Goal: Check status: Check status

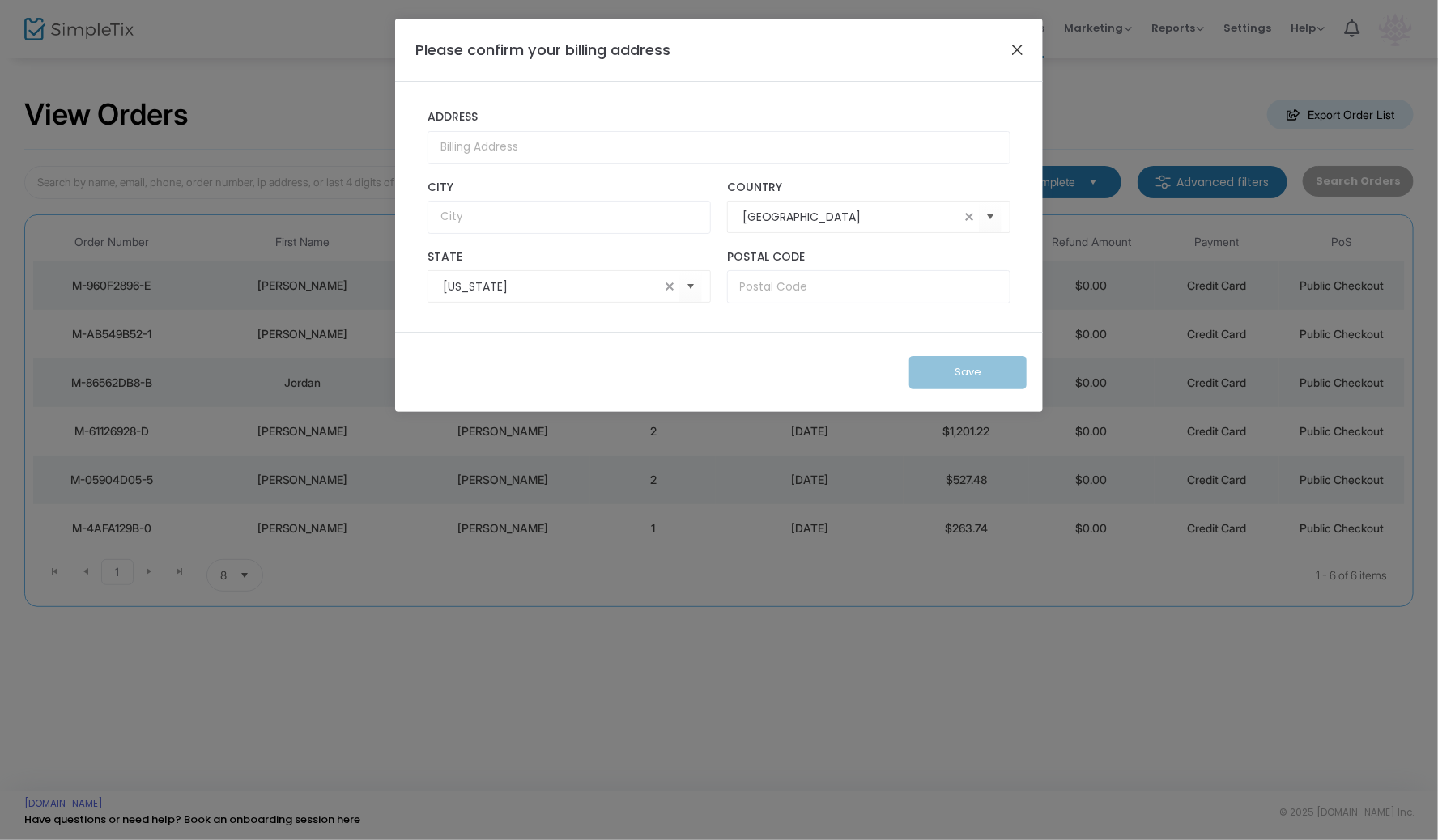
click at [1015, 50] on button "Close" at bounding box center [1017, 49] width 21 height 21
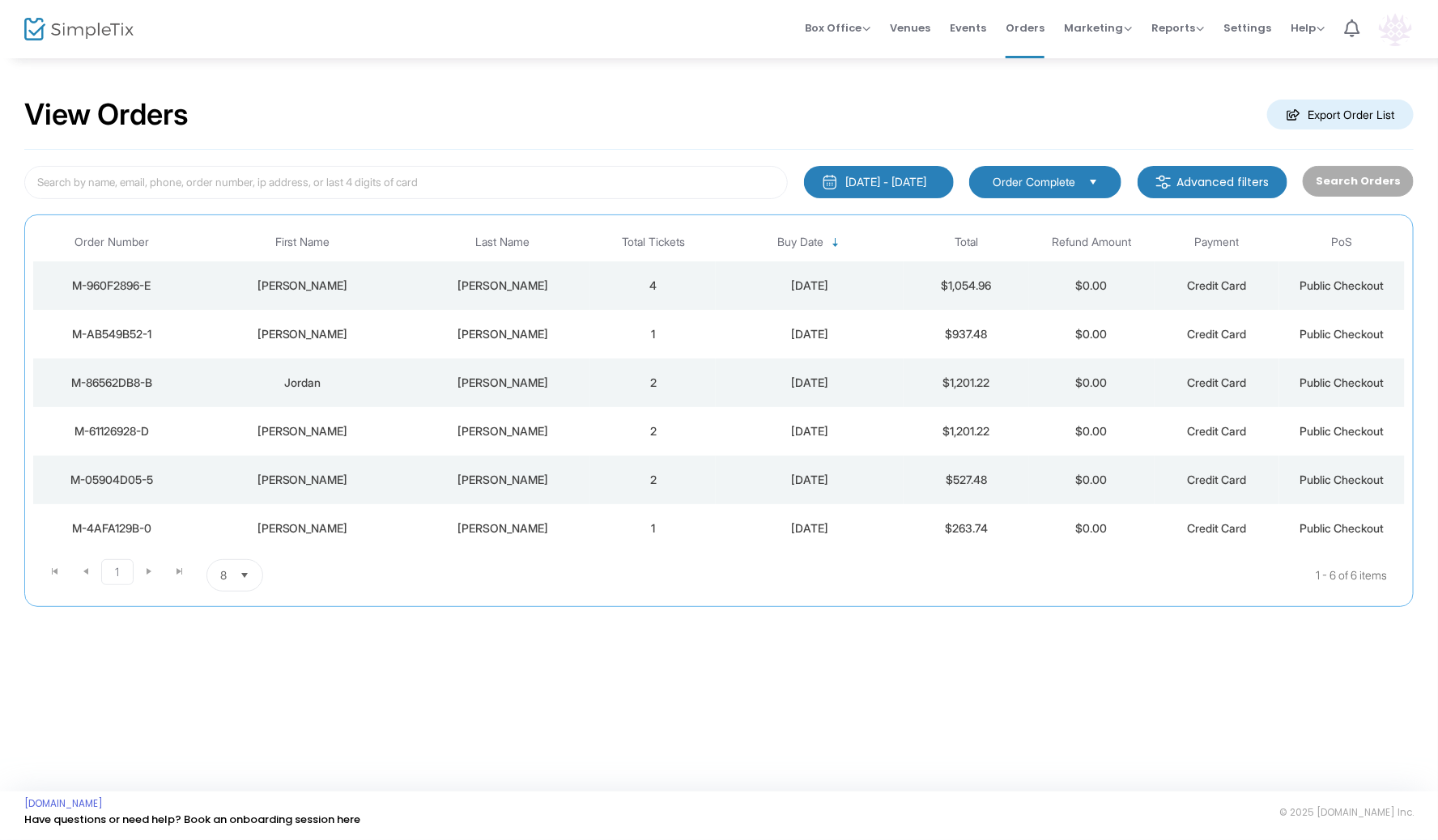
click at [499, 327] on div "Crum" at bounding box center [503, 335] width 168 height 17
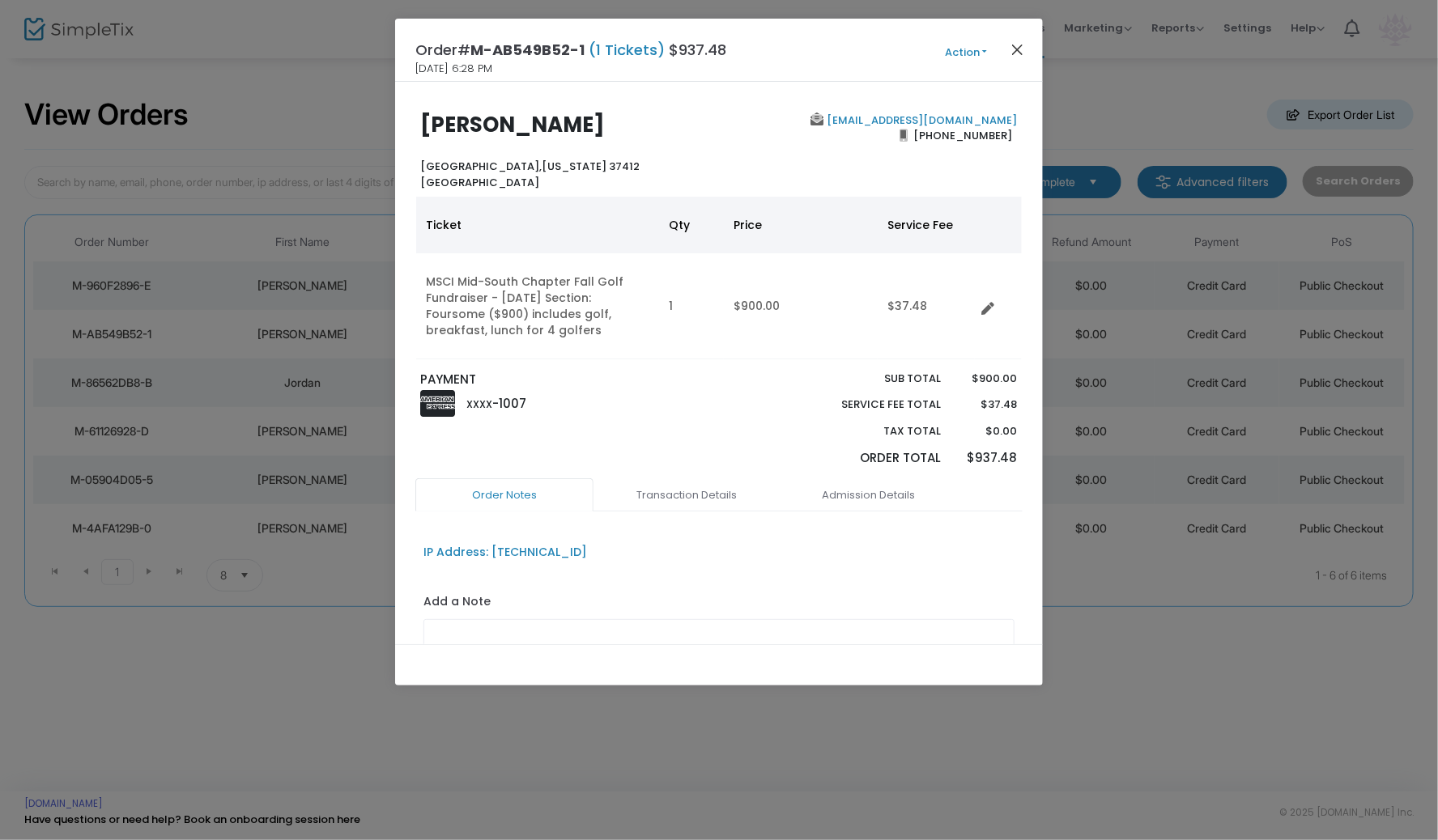
click at [1018, 44] on button "Close" at bounding box center [1017, 49] width 21 height 21
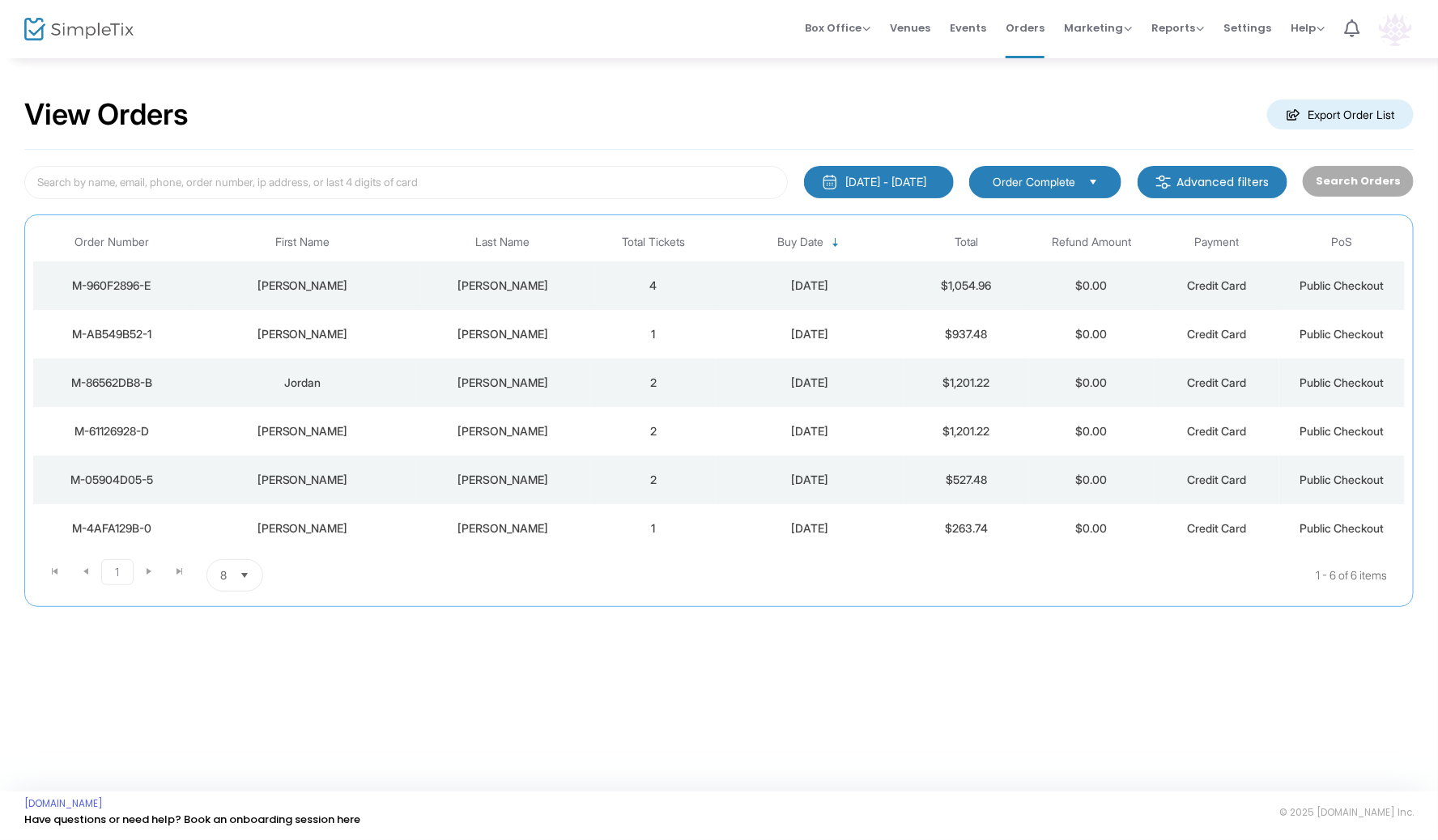
click at [503, 284] on div "Luna" at bounding box center [503, 286] width 168 height 17
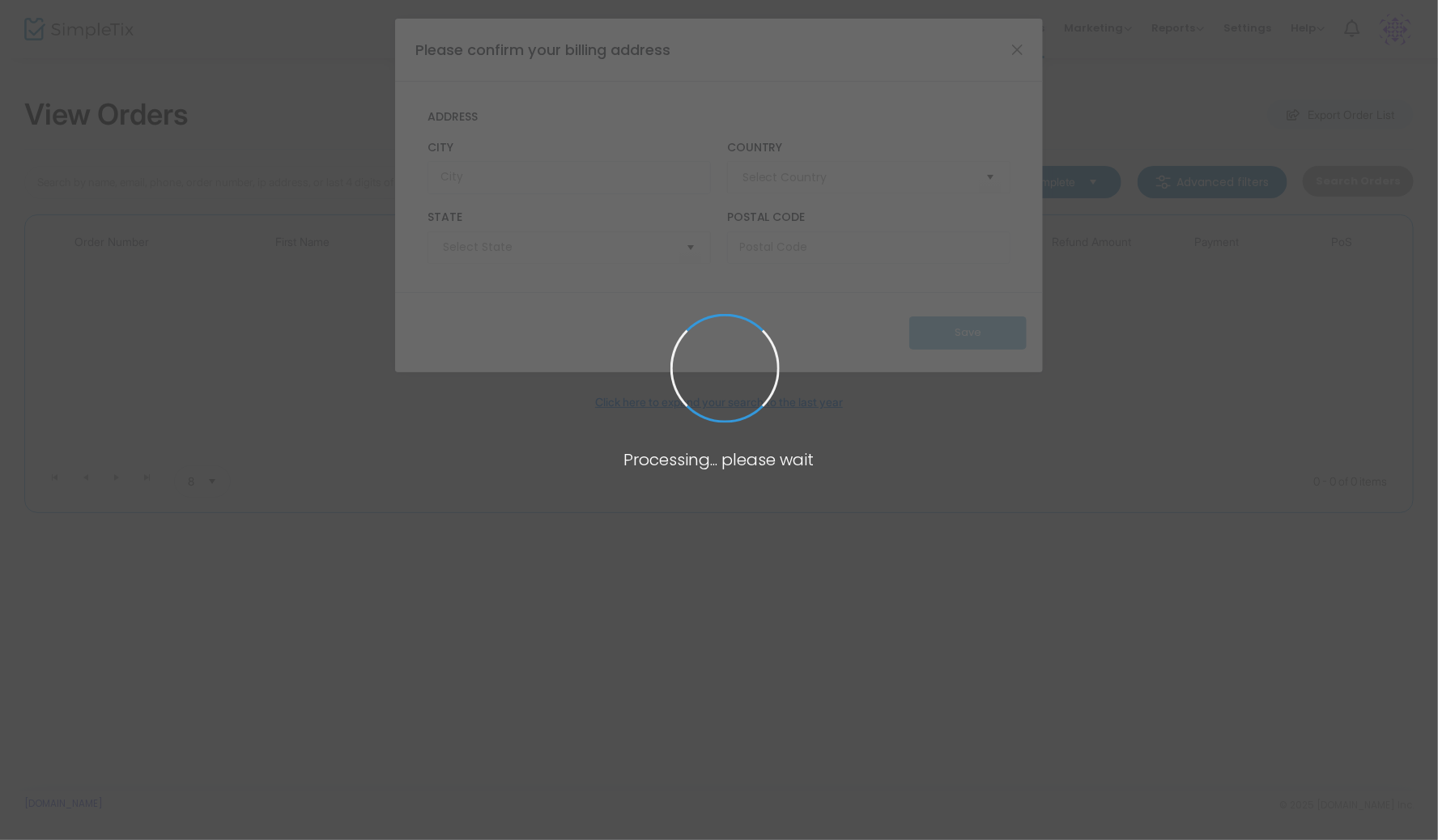
type input "[GEOGRAPHIC_DATA]"
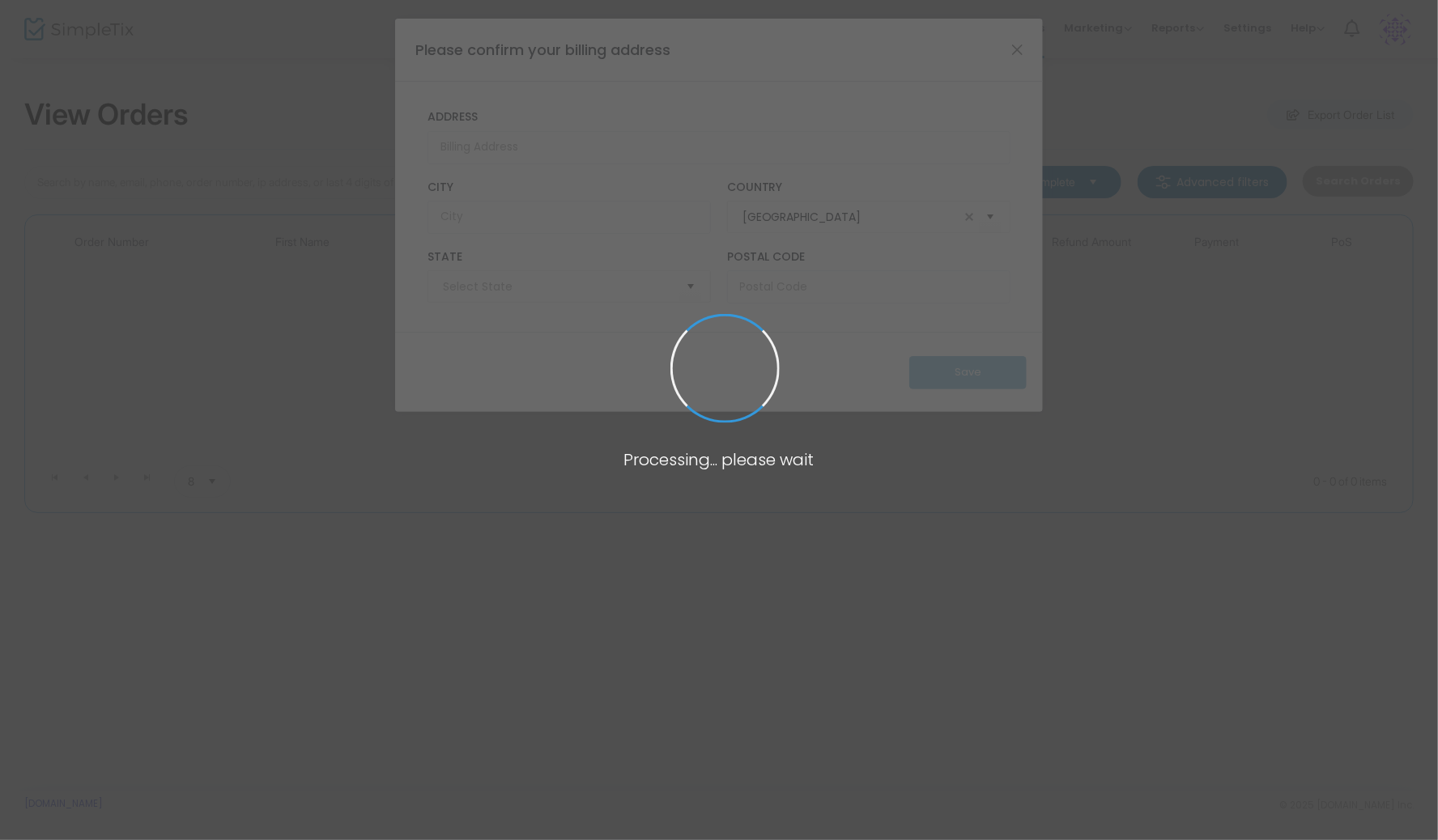
type input "[US_STATE]"
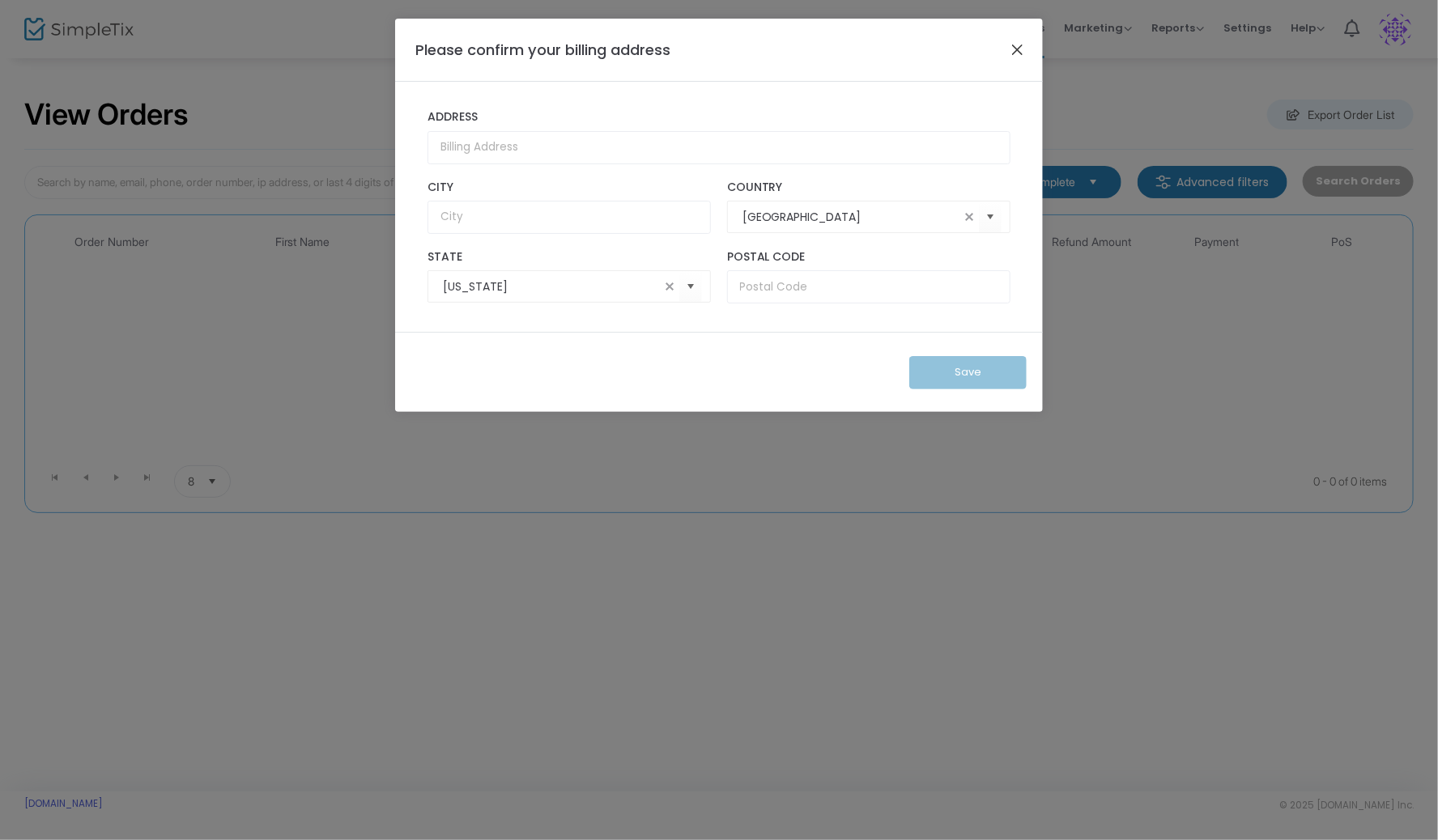
click at [1018, 41] on button "Close" at bounding box center [1017, 49] width 21 height 21
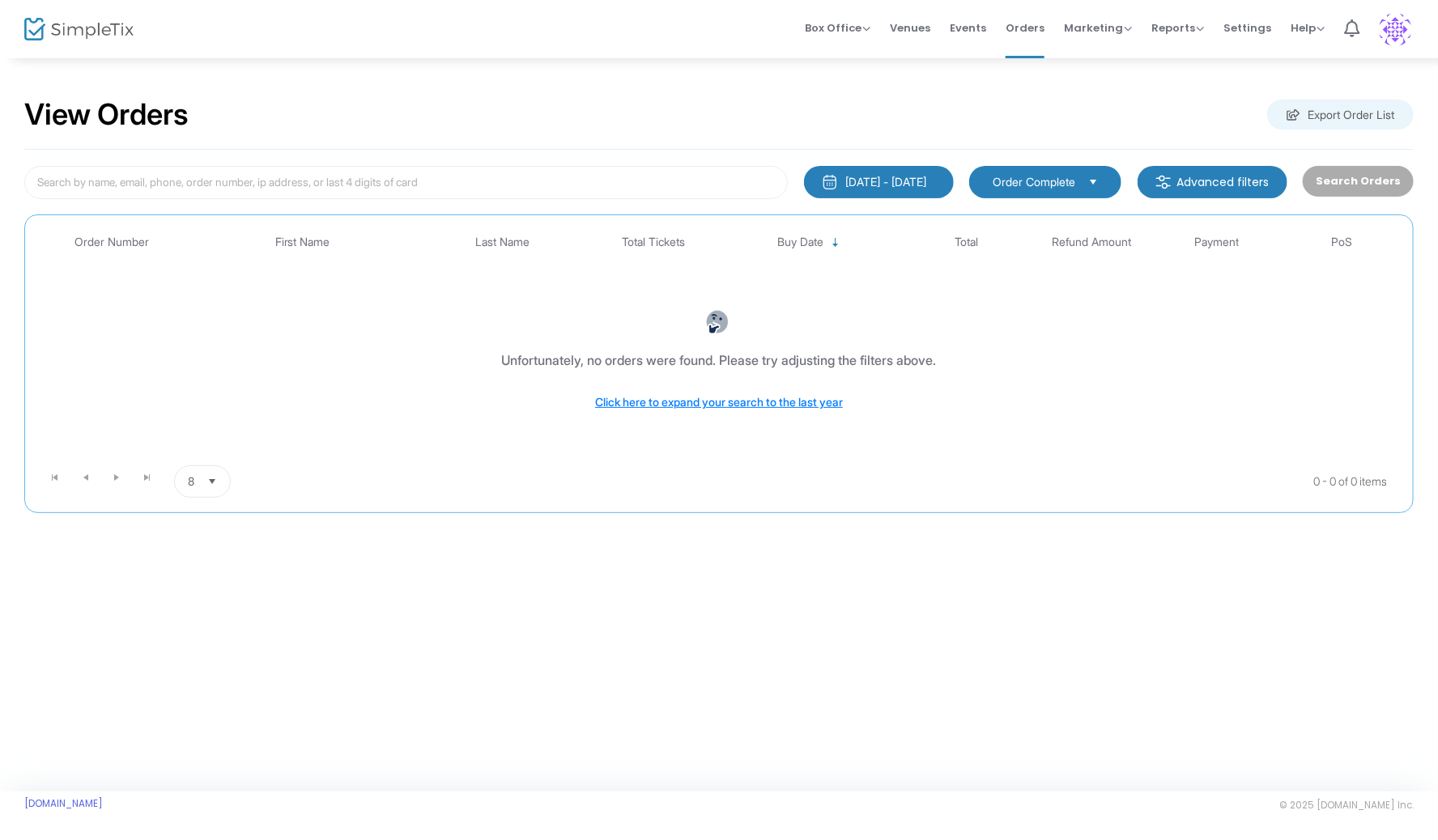
click at [916, 179] on div "[DATE] - [DATE]" at bounding box center [886, 182] width 81 height 17
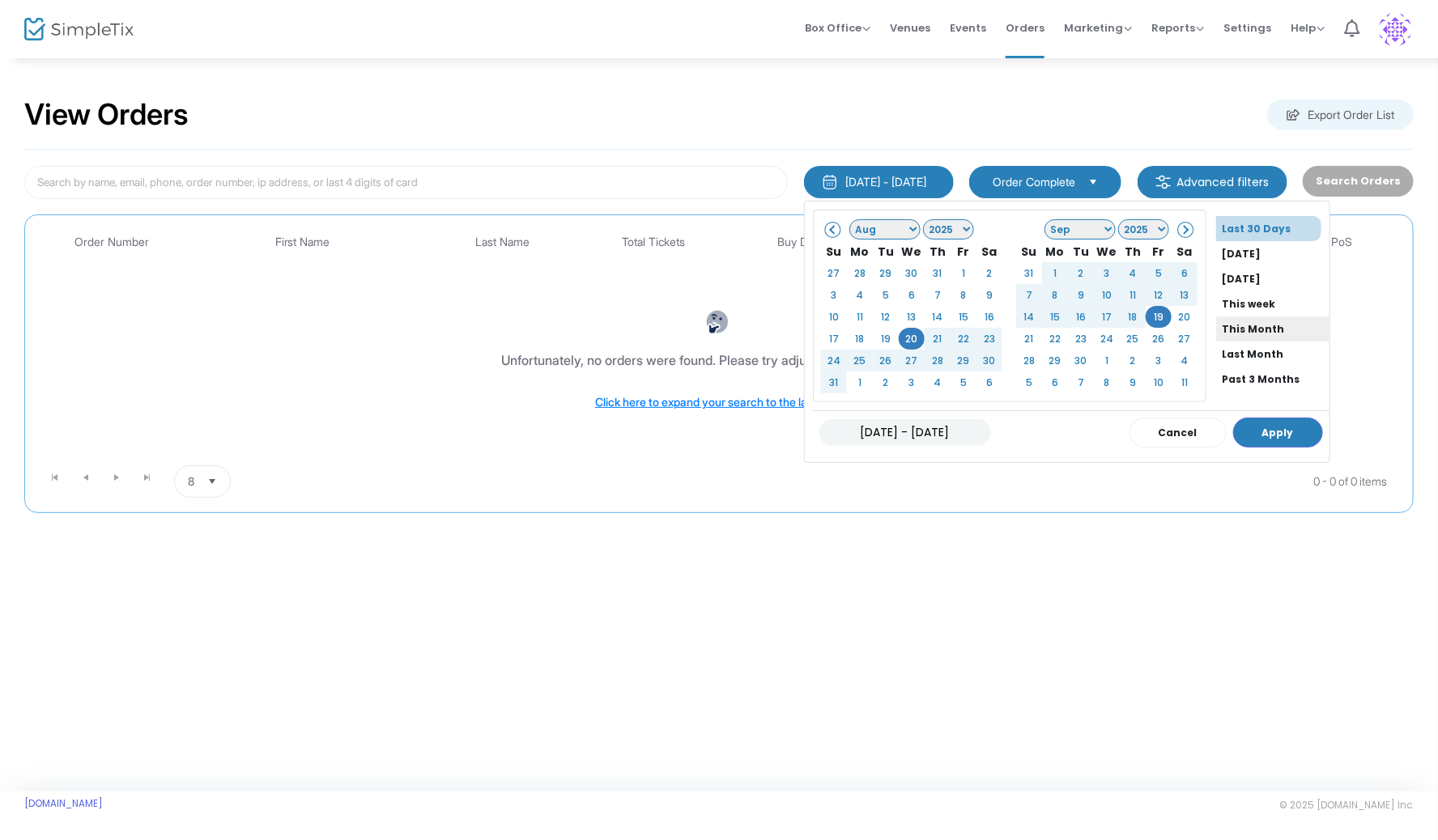
scroll to position [119, 0]
click at [1227, 351] on li "All Time" at bounding box center [1272, 360] width 113 height 25
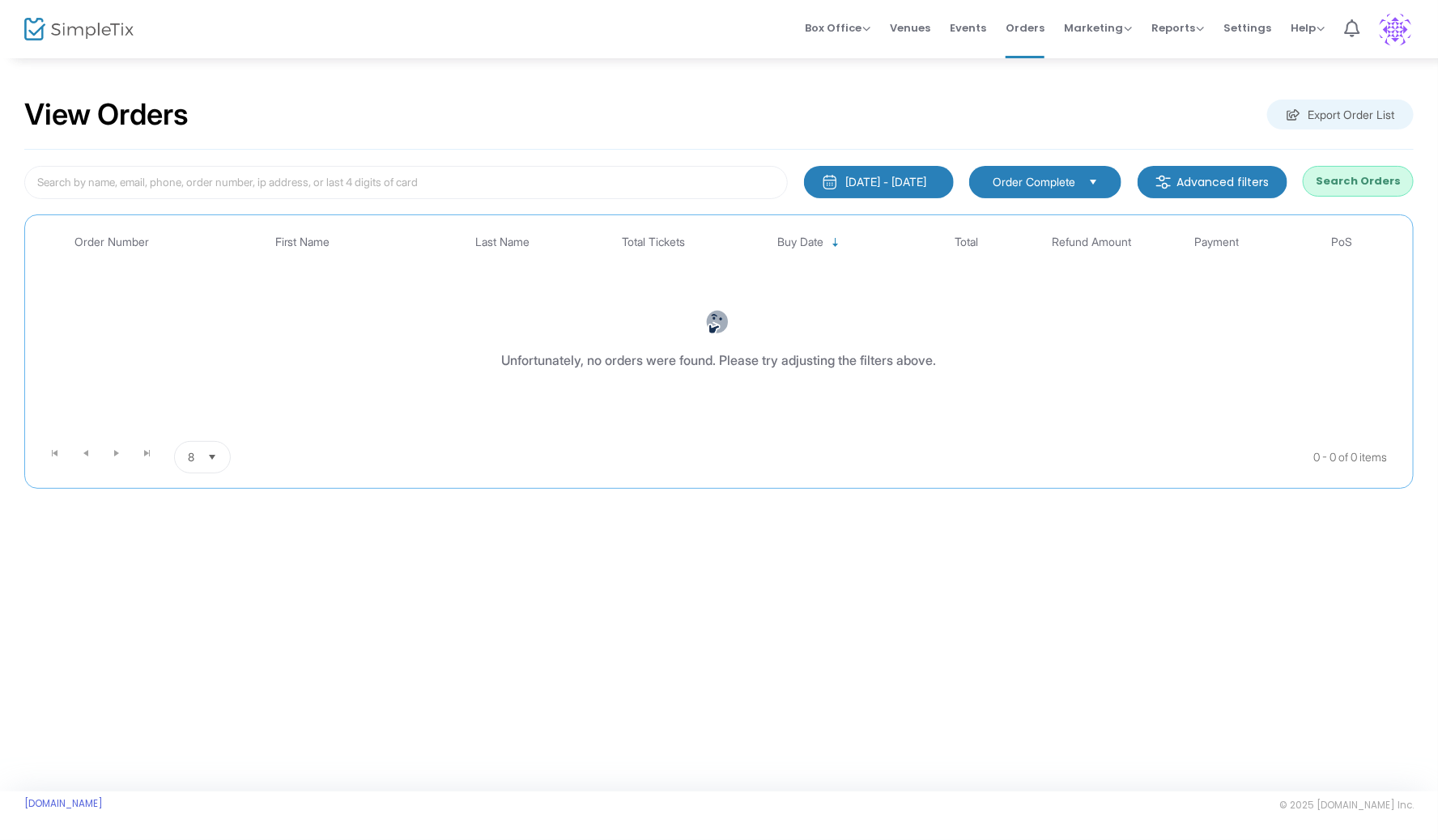
click at [1339, 184] on button "Search Orders" at bounding box center [1358, 181] width 111 height 31
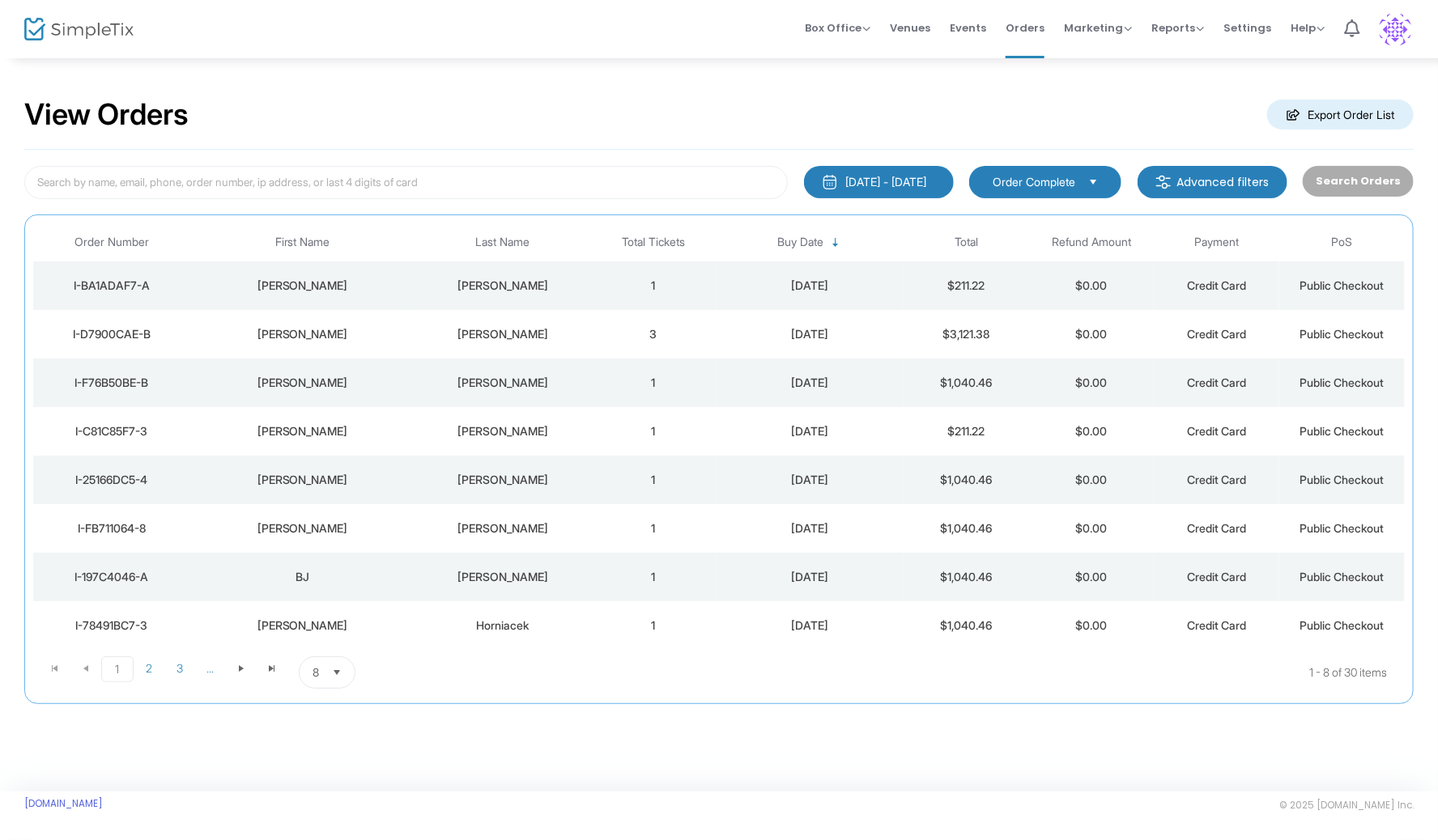
click at [1397, 21] on img at bounding box center [1395, 30] width 33 height 33
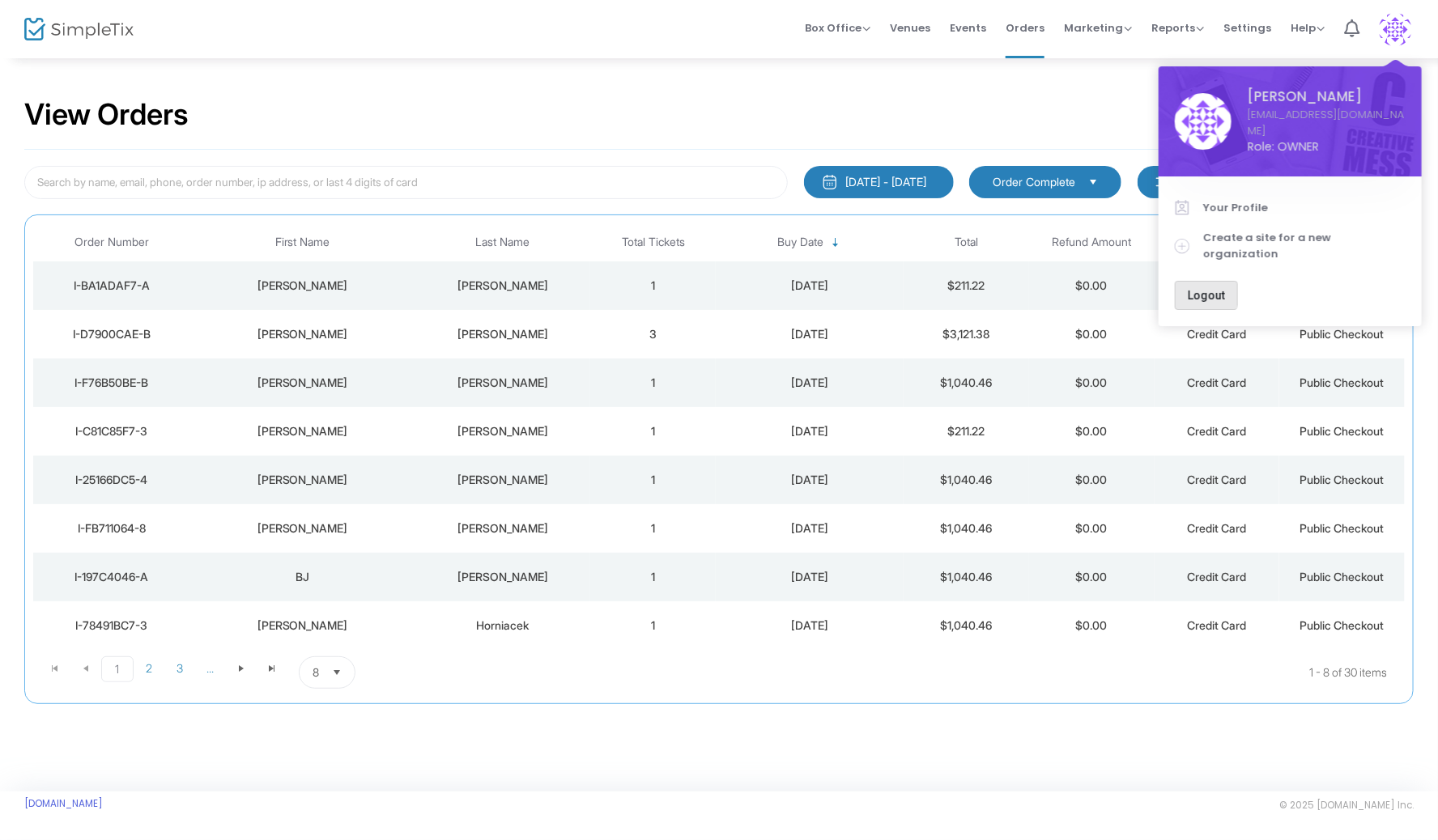
click at [1190, 289] on span "Logout" at bounding box center [1206, 295] width 37 height 13
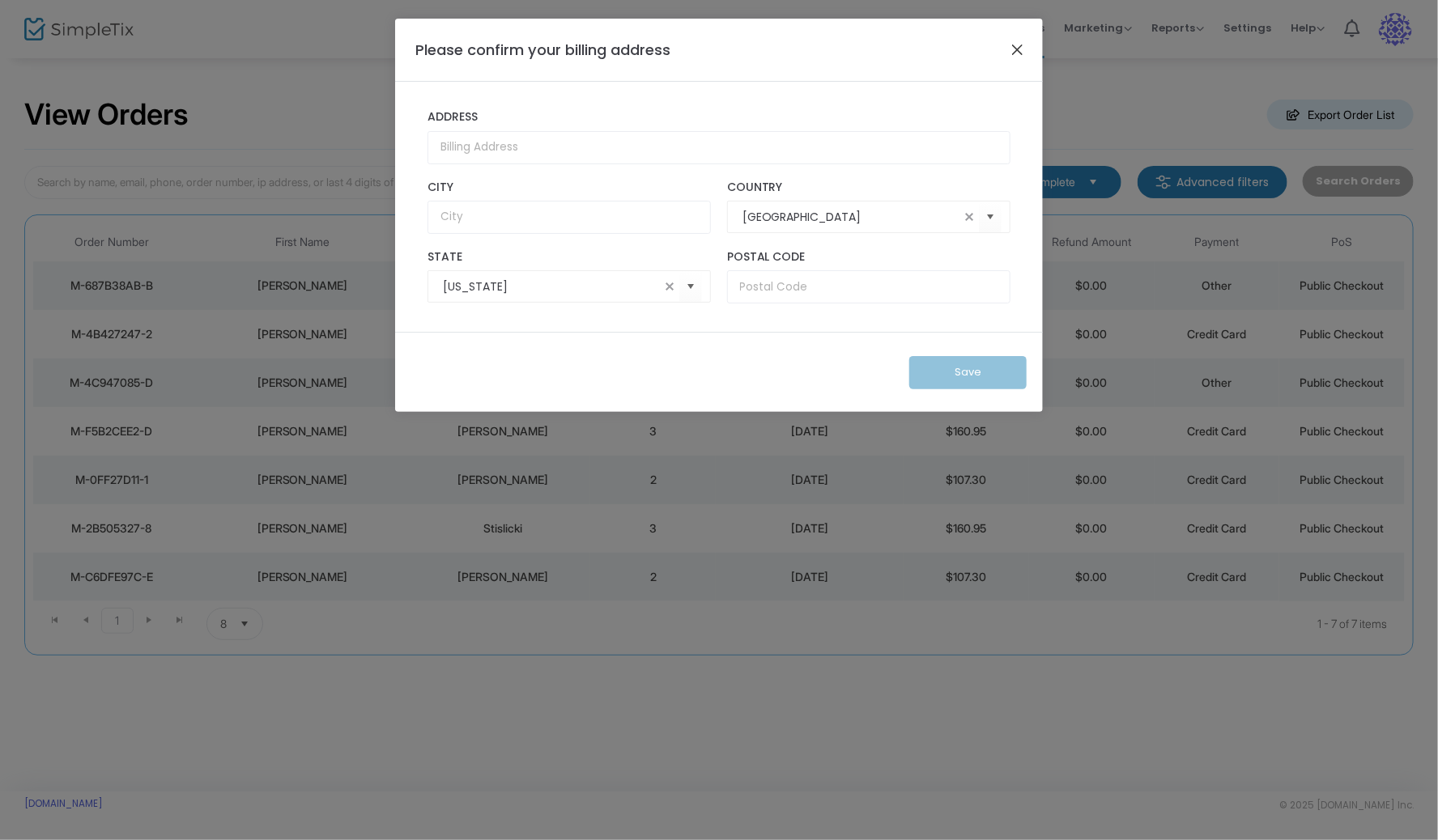
click at [1025, 46] on button "Close" at bounding box center [1017, 49] width 21 height 21
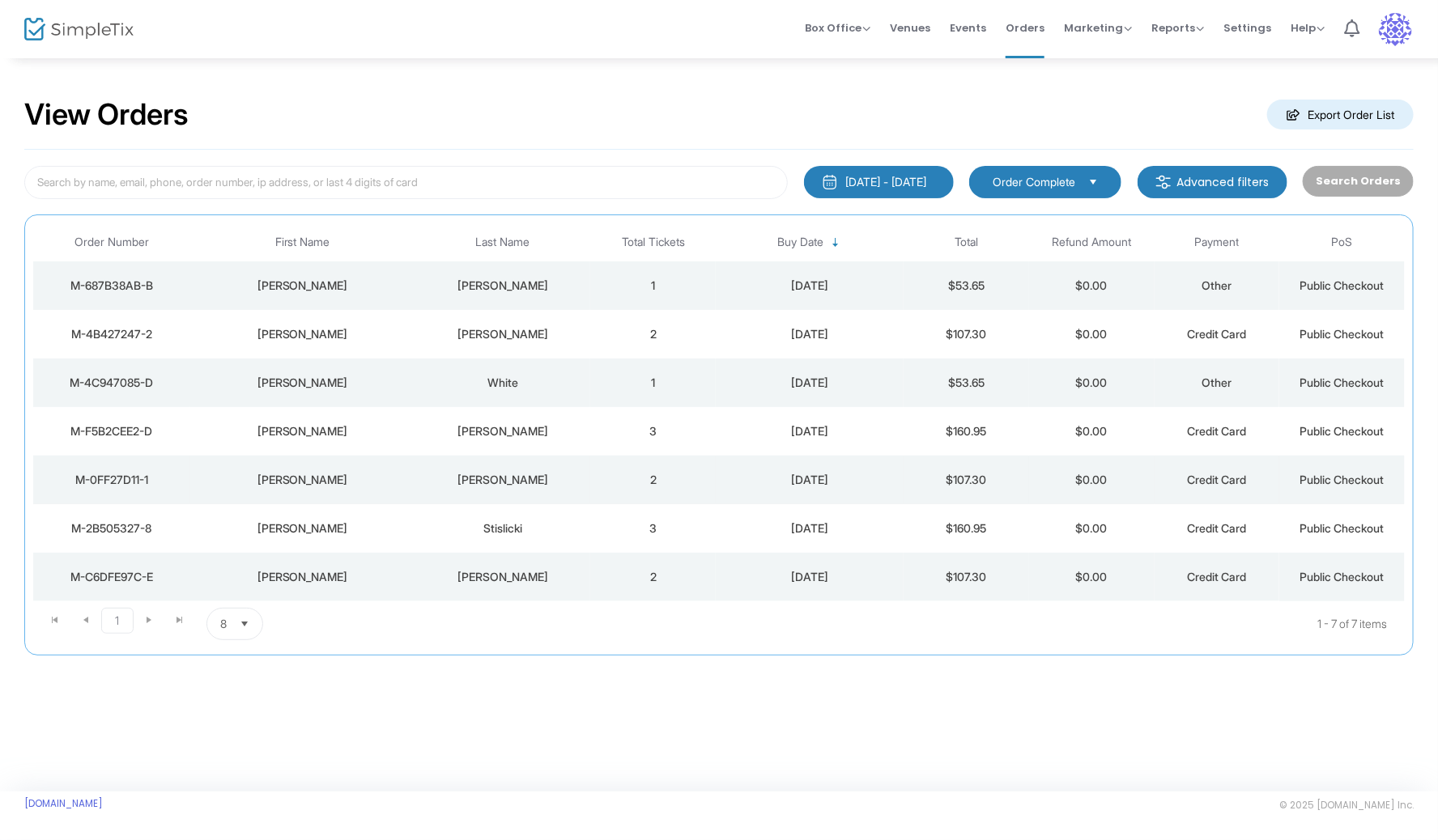
click at [494, 474] on div "Snyder" at bounding box center [503, 480] width 168 height 17
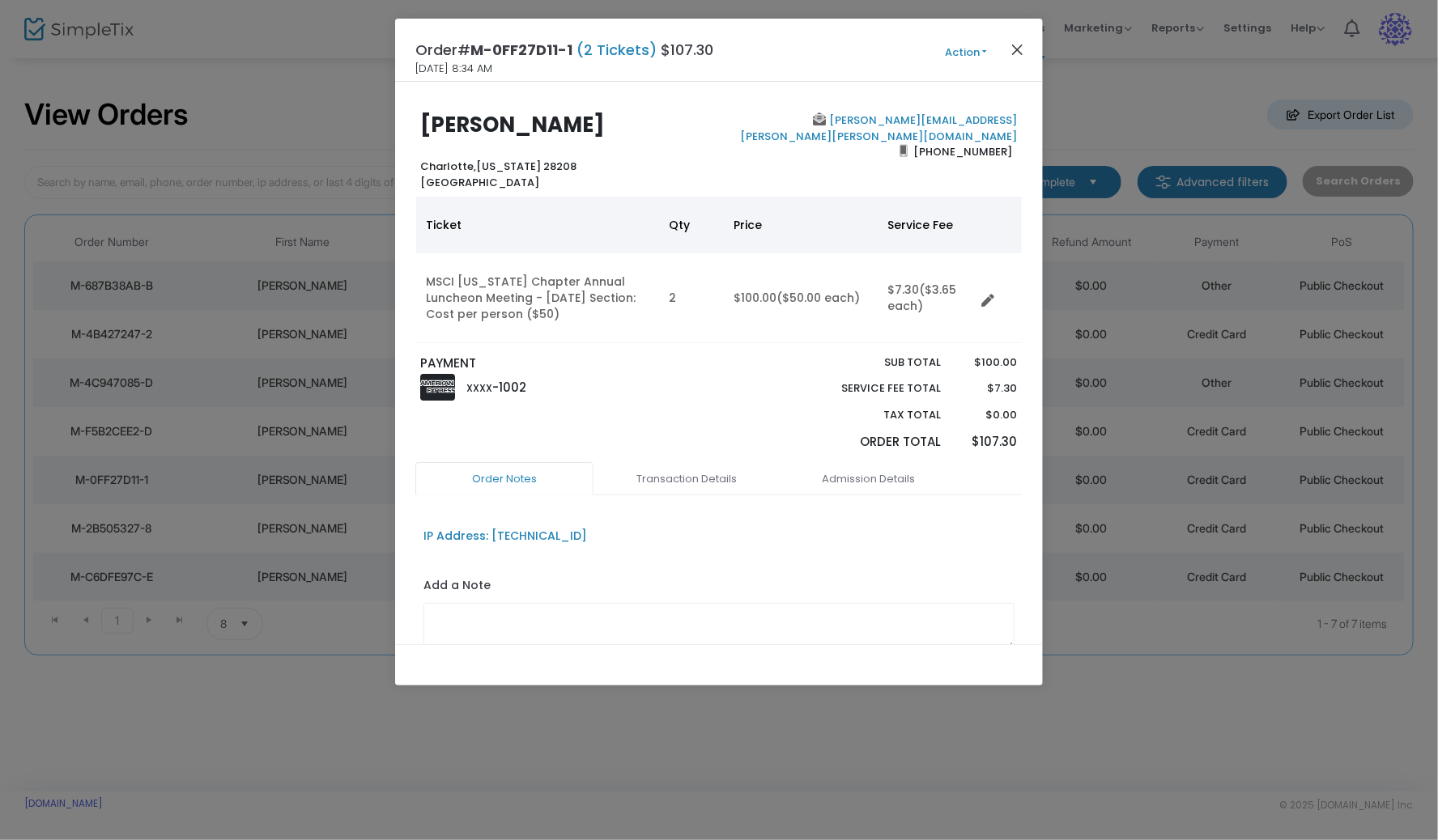
click at [1014, 48] on button "Close" at bounding box center [1017, 49] width 21 height 21
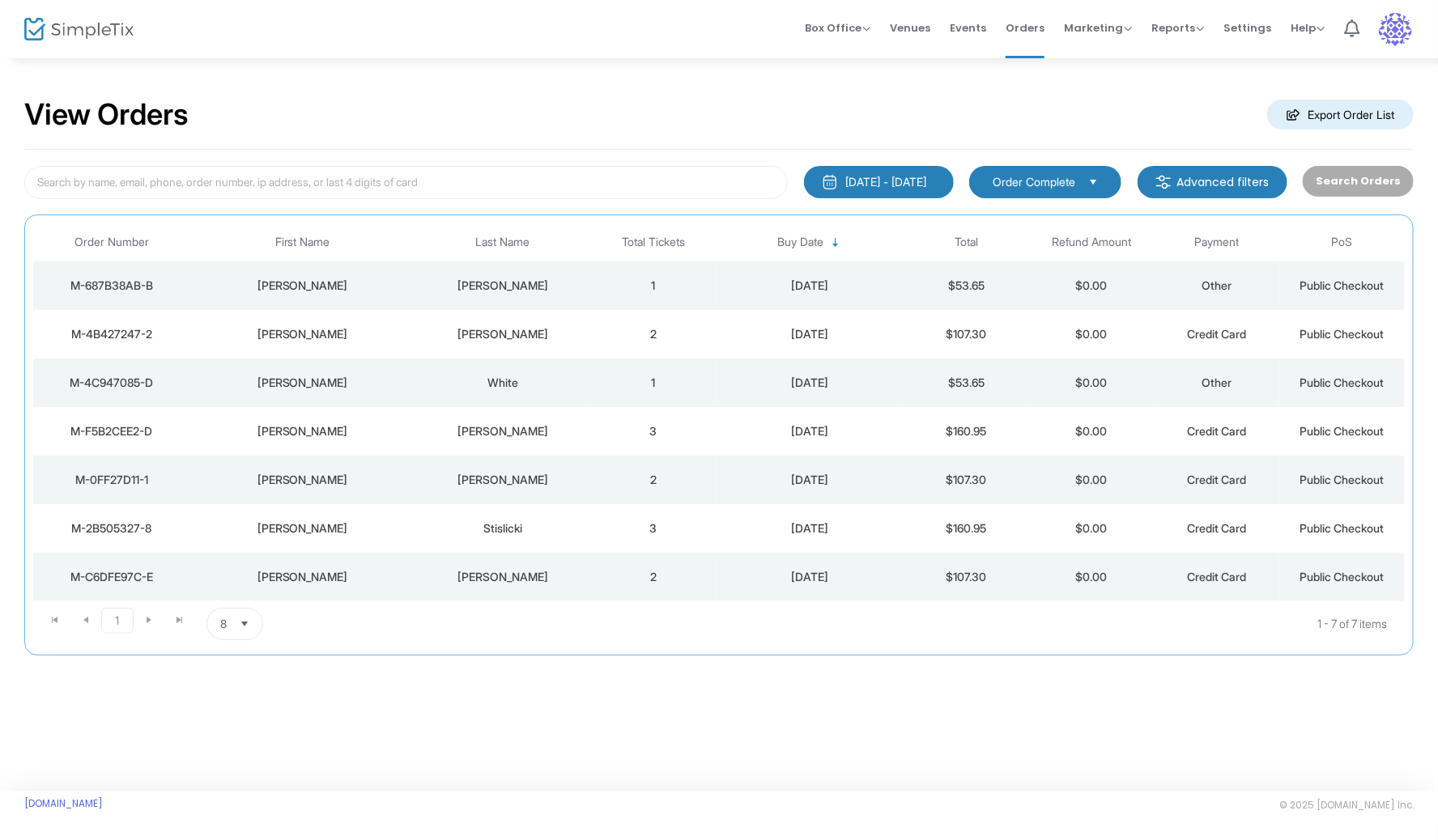
click at [497, 423] on div "Sleder" at bounding box center [503, 432] width 168 height 17
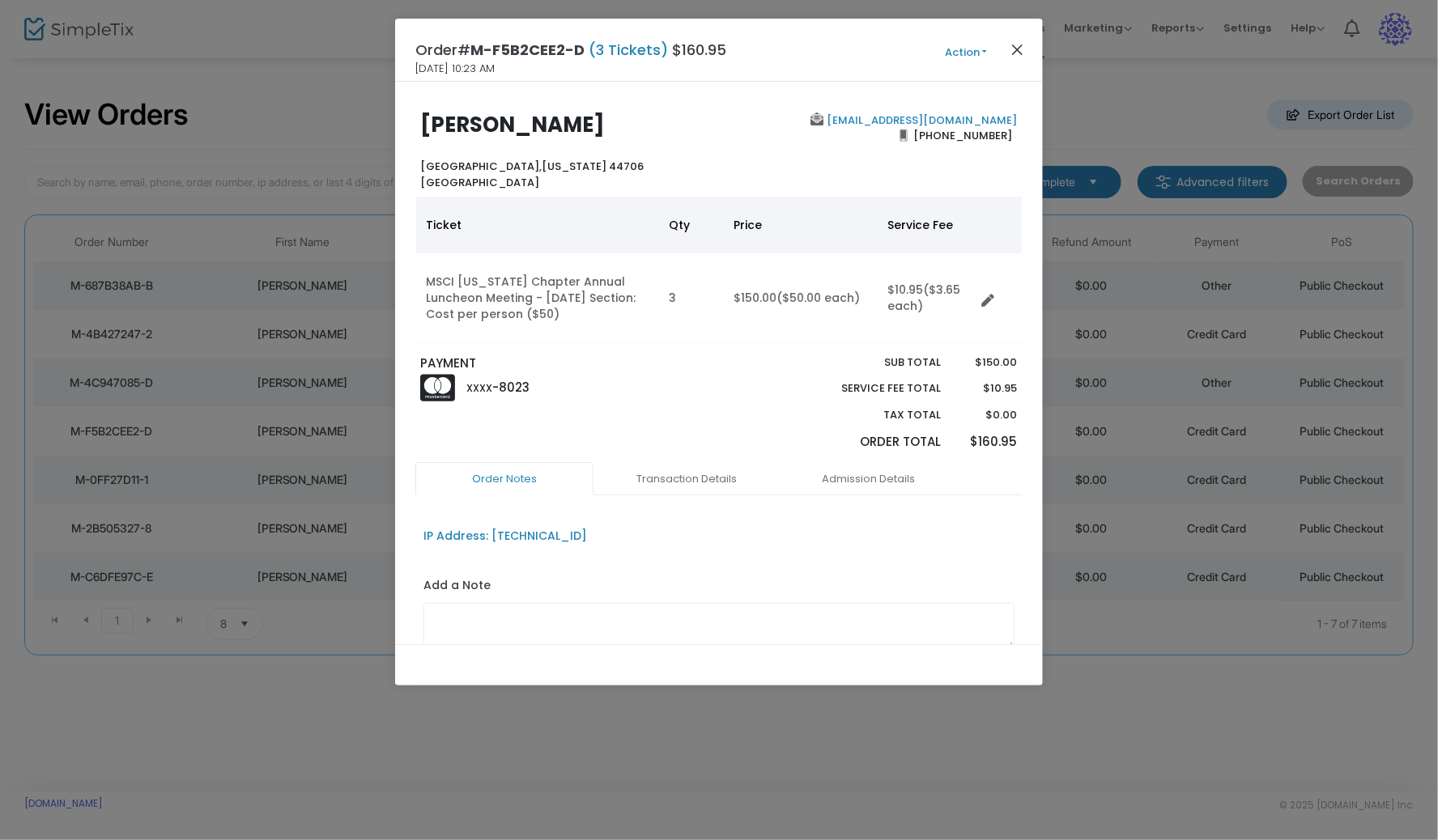
click at [1018, 50] on button "Close" at bounding box center [1017, 49] width 21 height 21
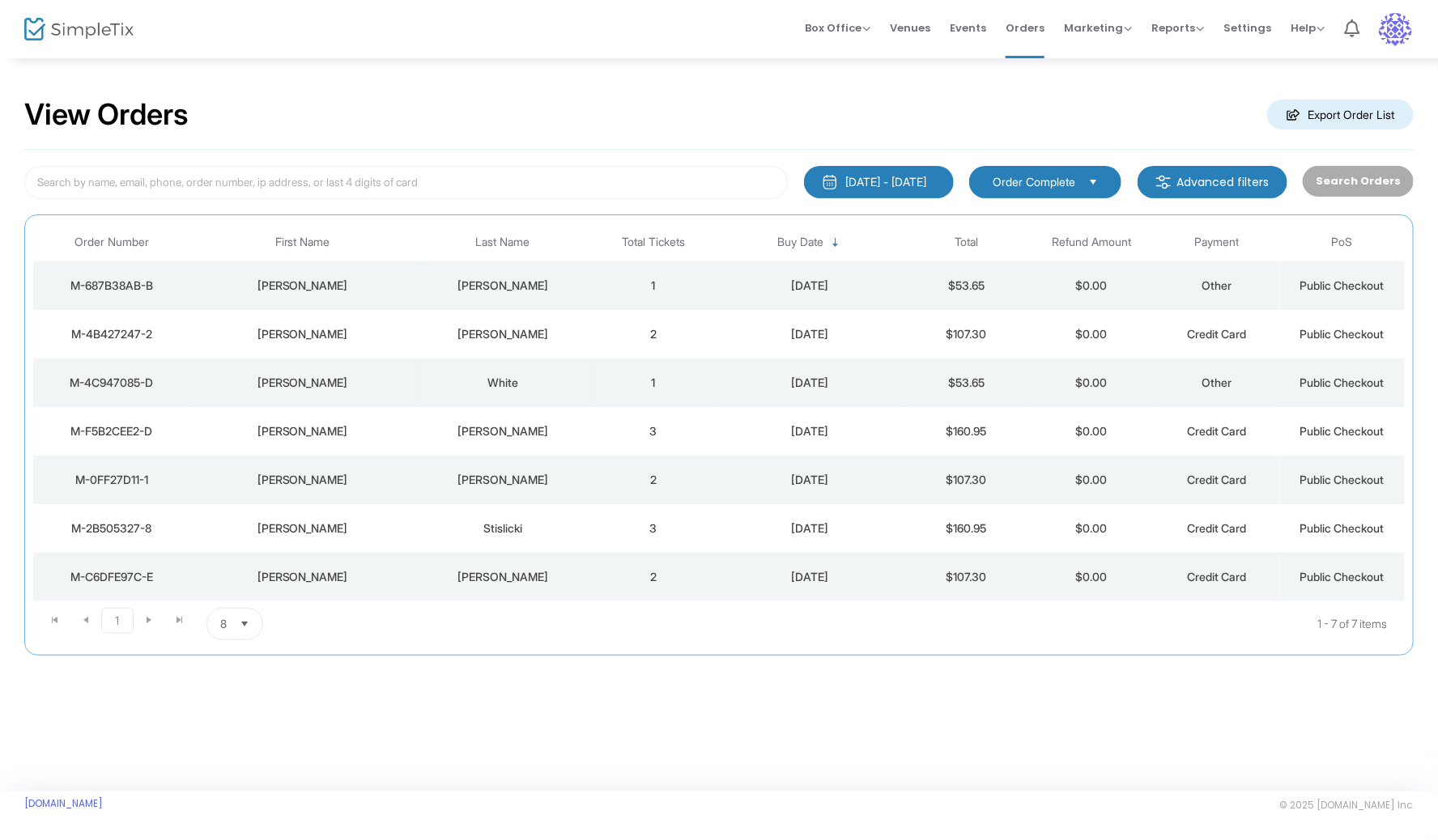
click at [498, 375] on div "White" at bounding box center [503, 383] width 168 height 17
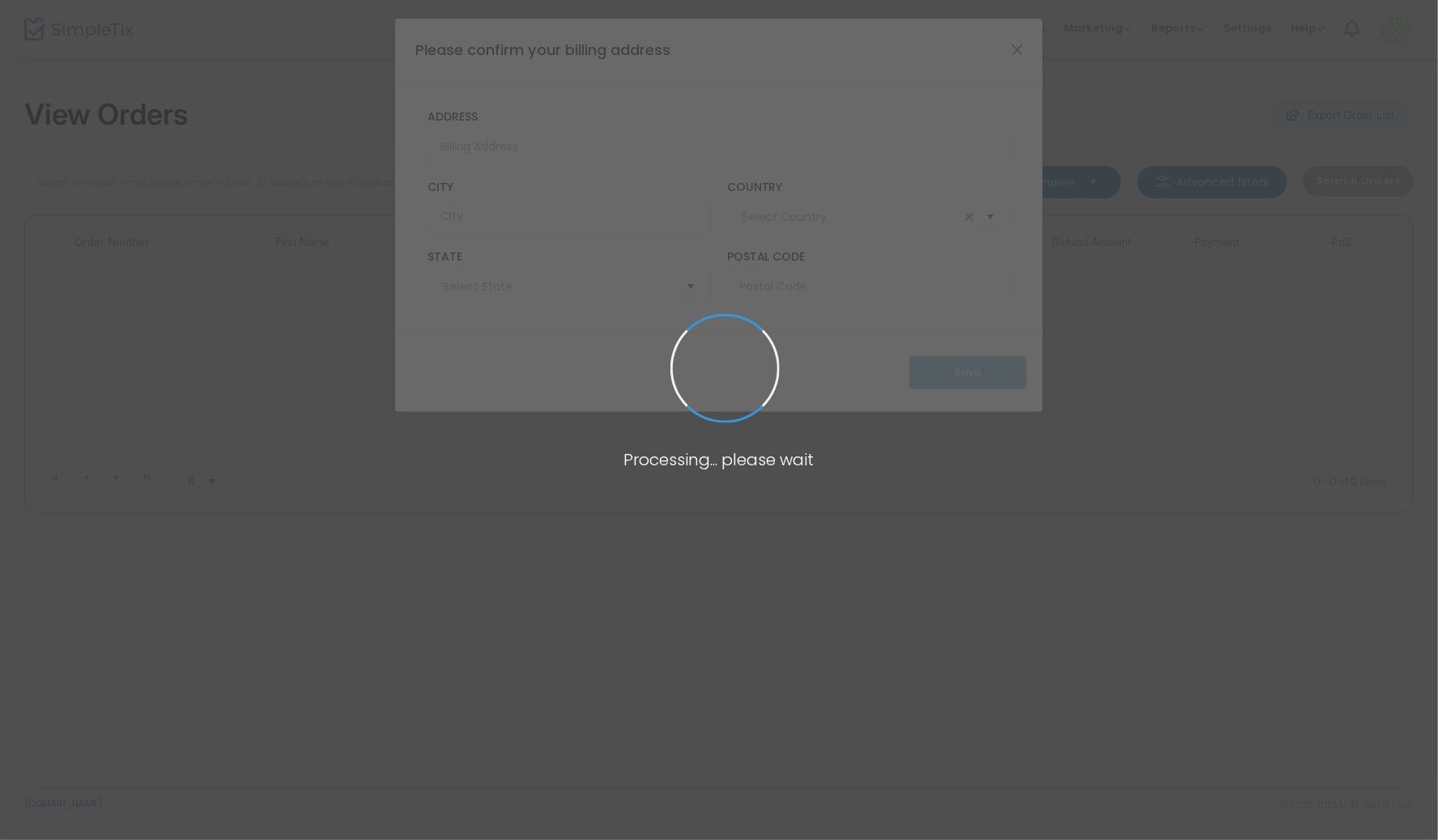
type input "[GEOGRAPHIC_DATA]"
type input "[US_STATE]"
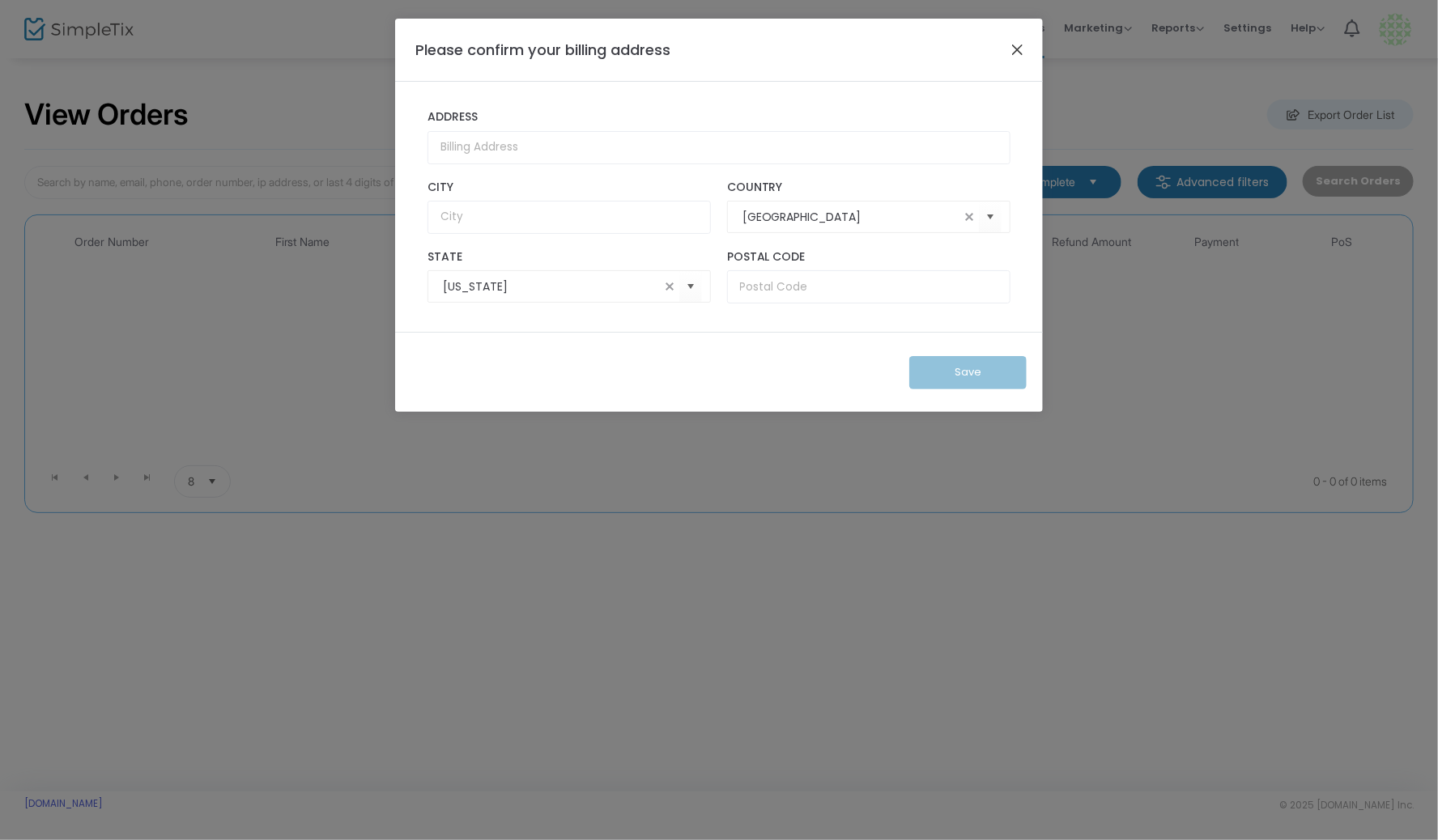
click at [1024, 52] on button "Close" at bounding box center [1017, 49] width 21 height 21
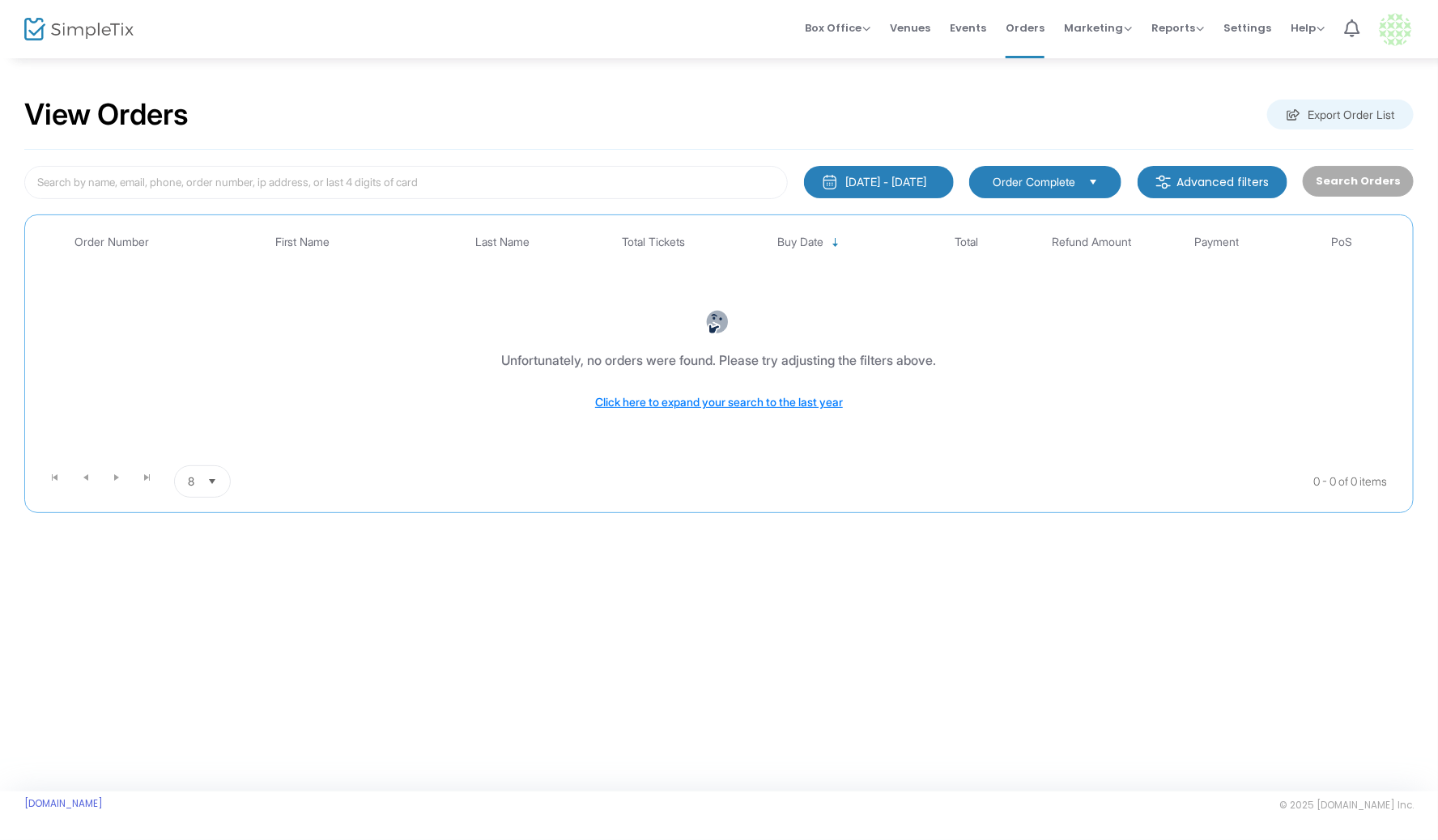
click at [892, 169] on button "[DATE] - [DATE]" at bounding box center [878, 182] width 150 height 32
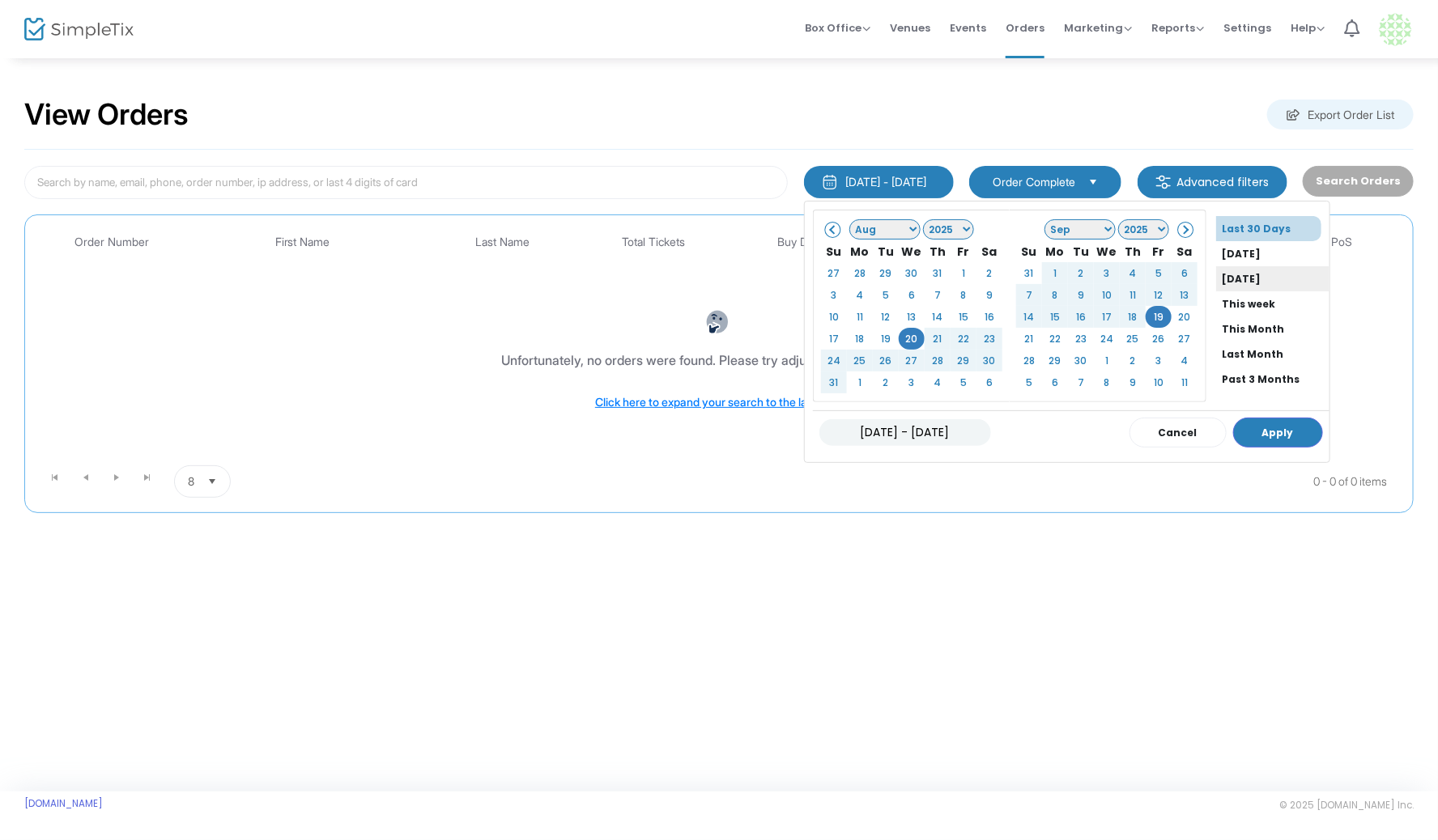
scroll to position [119, 0]
click at [1223, 353] on li "All Time" at bounding box center [1272, 360] width 113 height 25
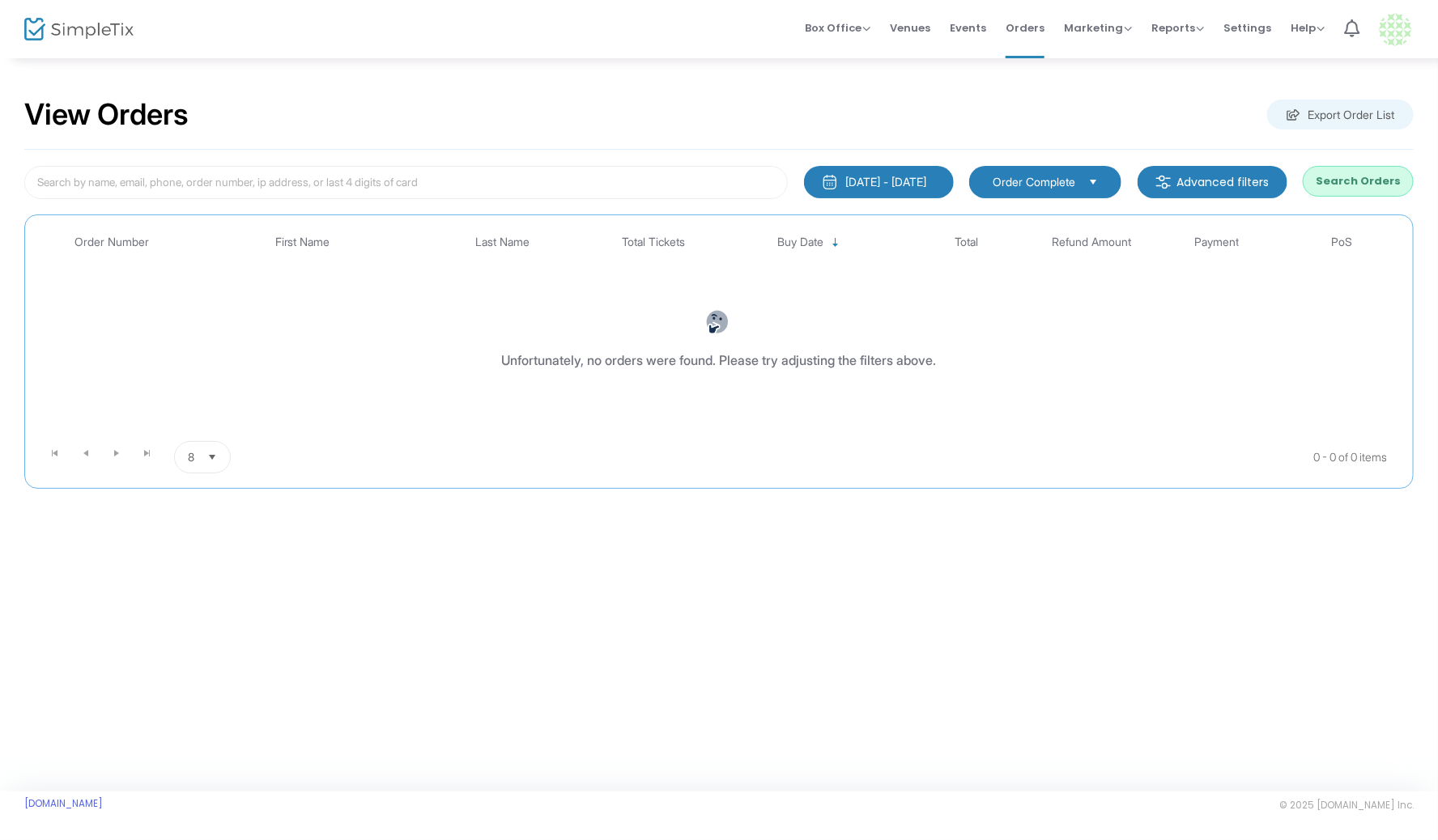
click at [1378, 186] on button "Search Orders" at bounding box center [1358, 181] width 111 height 31
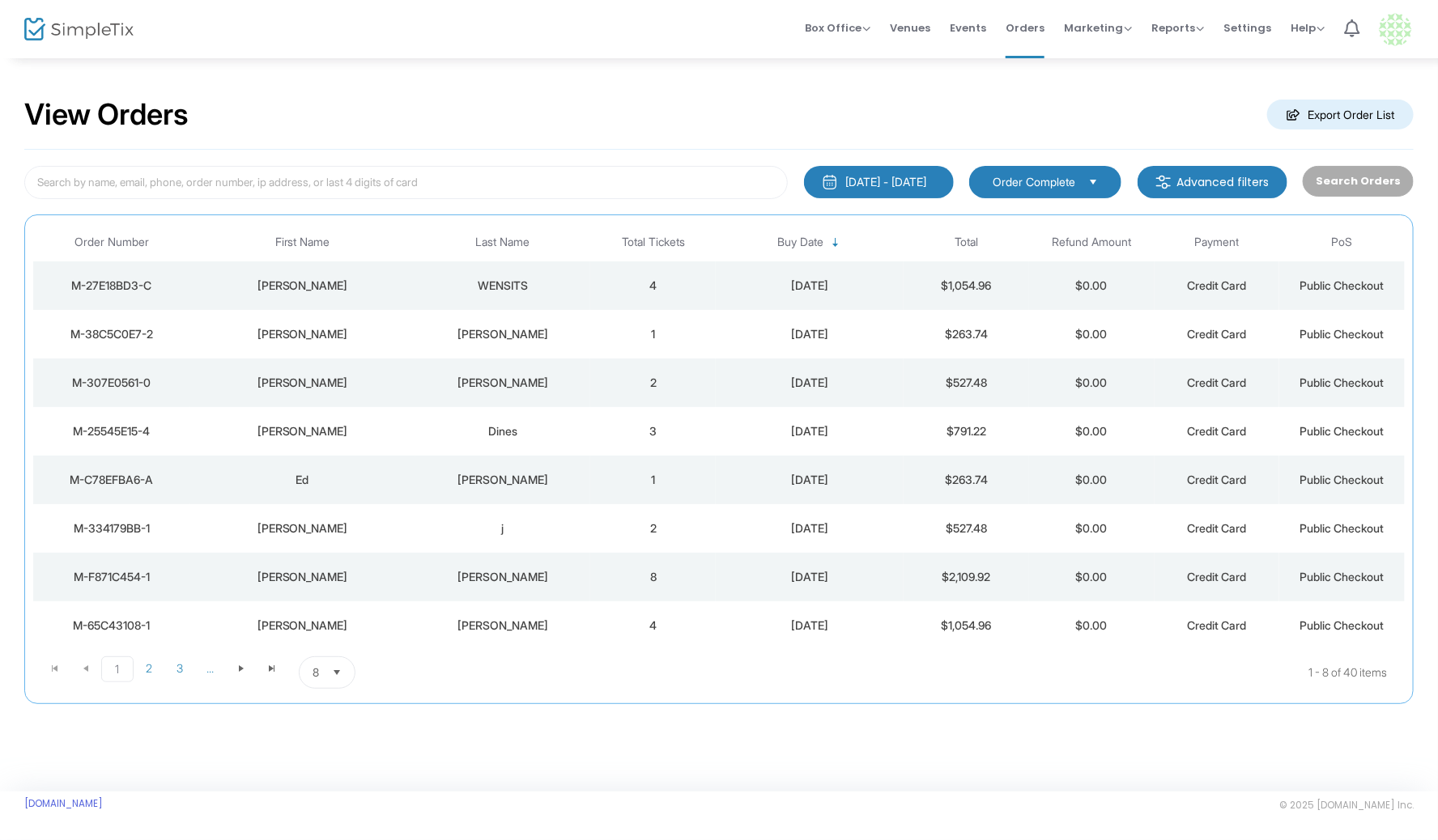
click at [1374, 28] on m-user-profile "Teresa Zingale mscinorthwestchapter@gmail.com Role: OWNER Section Your Profile …" at bounding box center [1395, 29] width 53 height 58
click at [1398, 24] on img at bounding box center [1395, 30] width 33 height 33
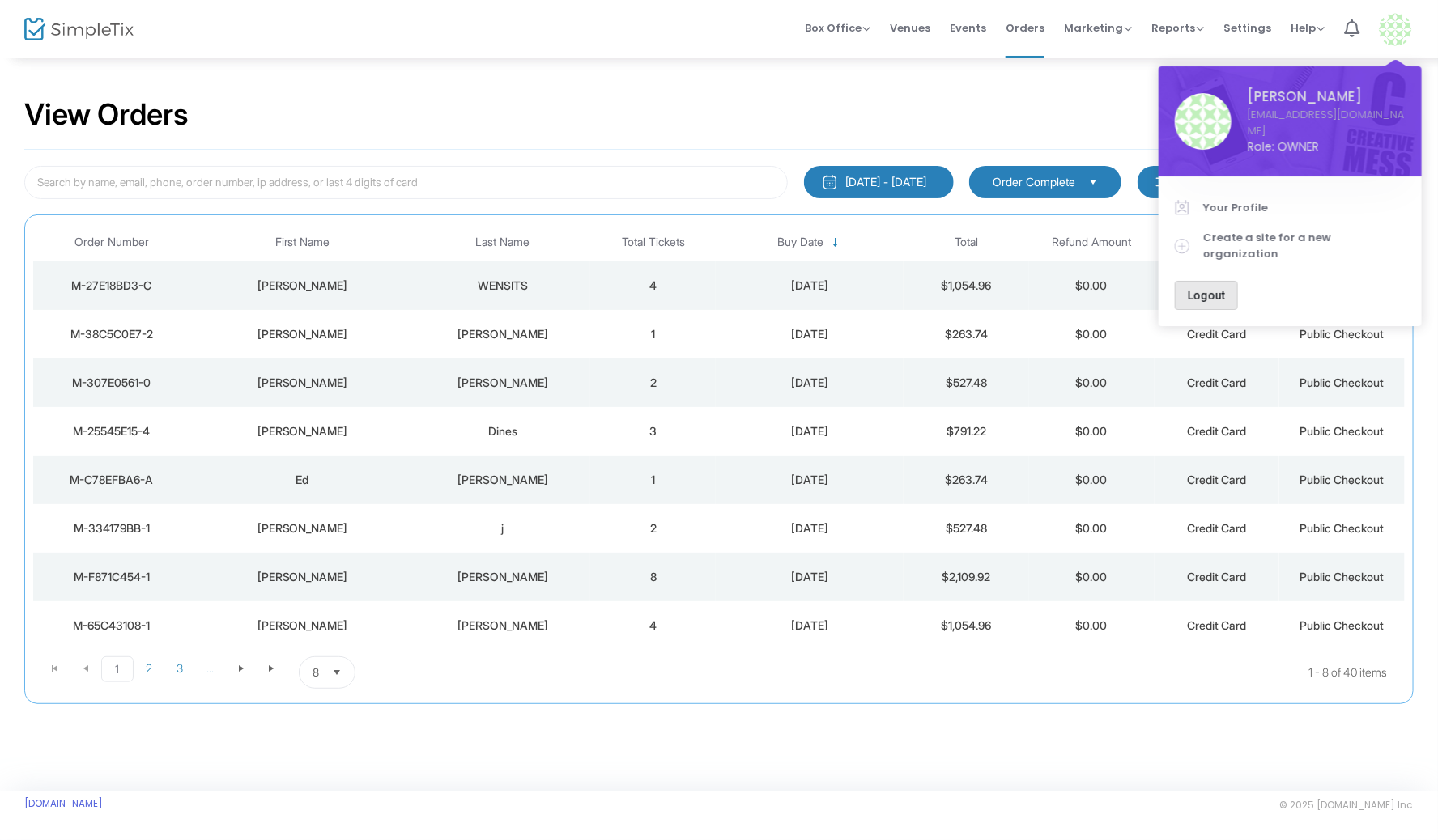
click at [1207, 281] on button "Logout" at bounding box center [1206, 295] width 63 height 29
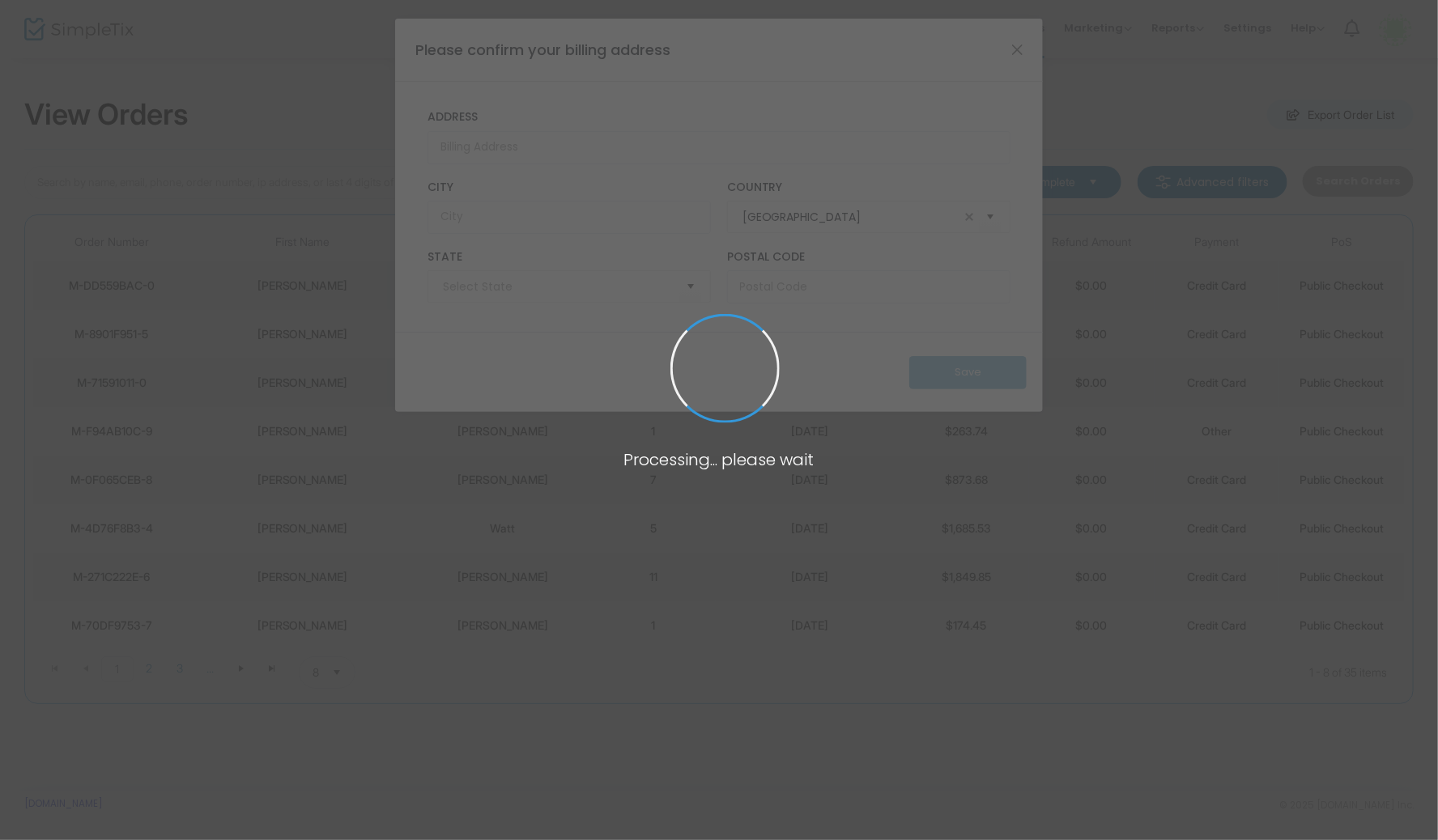
type input "[US_STATE]"
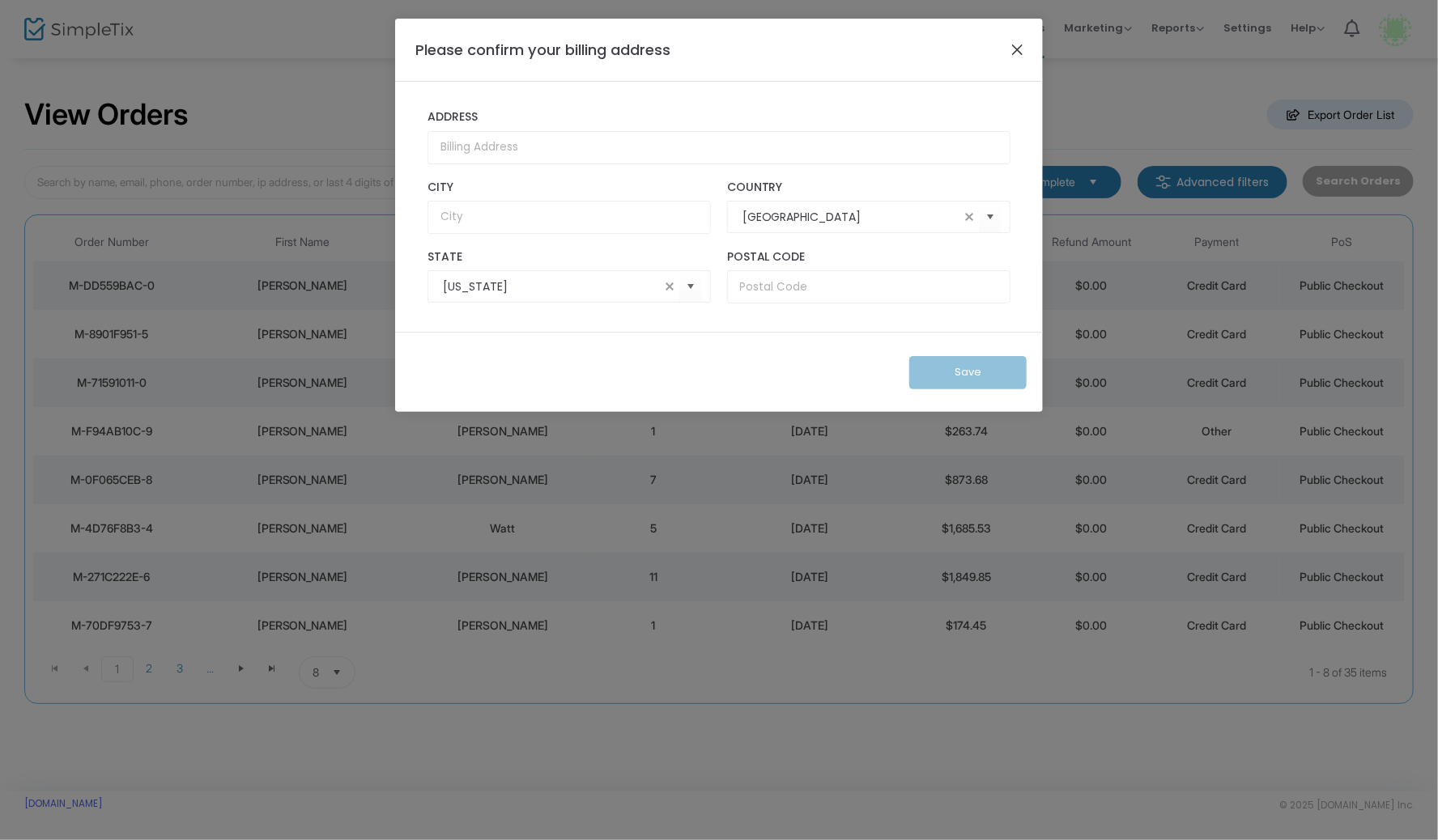
click at [1019, 47] on button "Close" at bounding box center [1017, 49] width 21 height 21
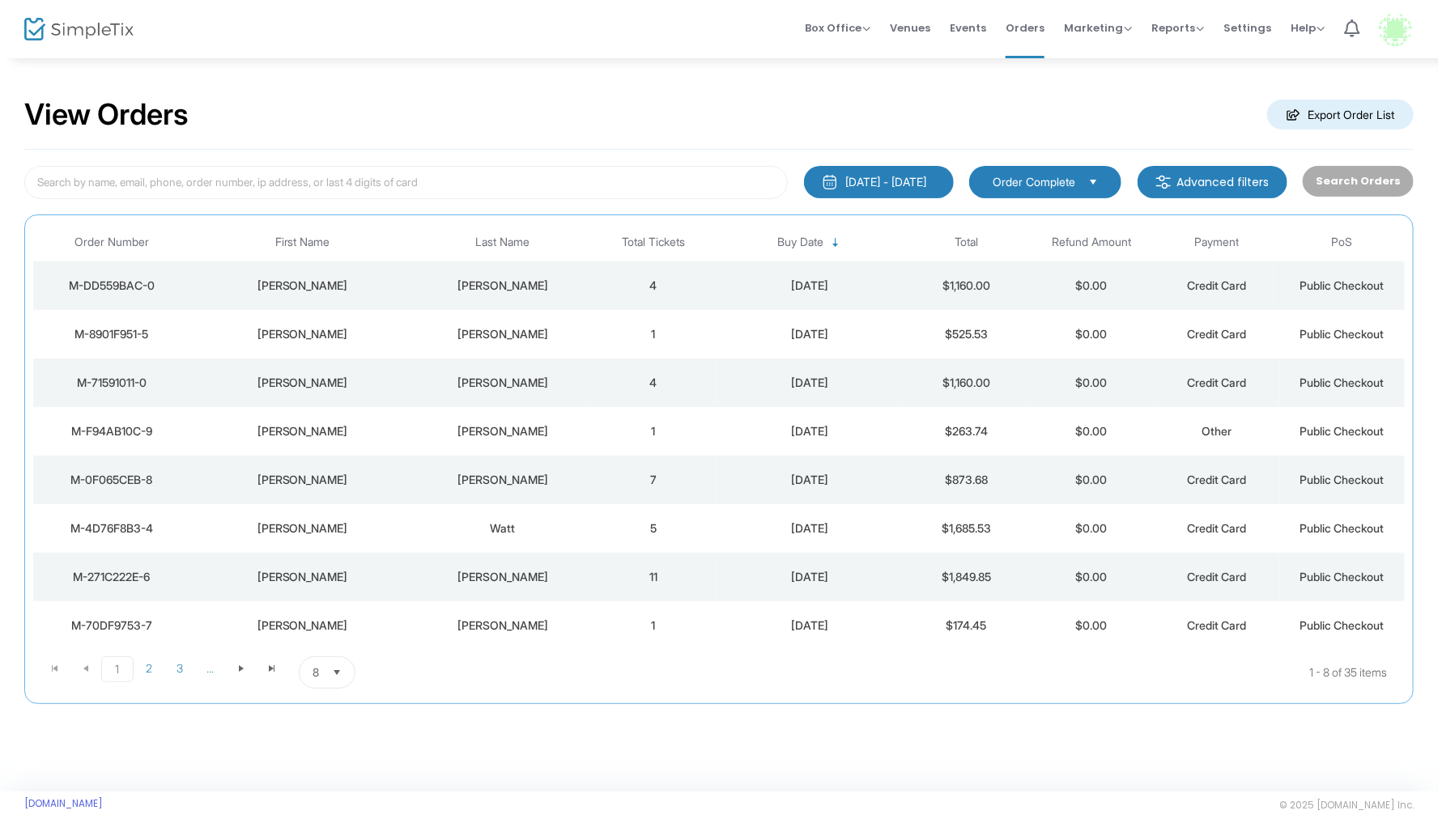
click at [493, 278] on div "[PERSON_NAME]" at bounding box center [503, 286] width 168 height 17
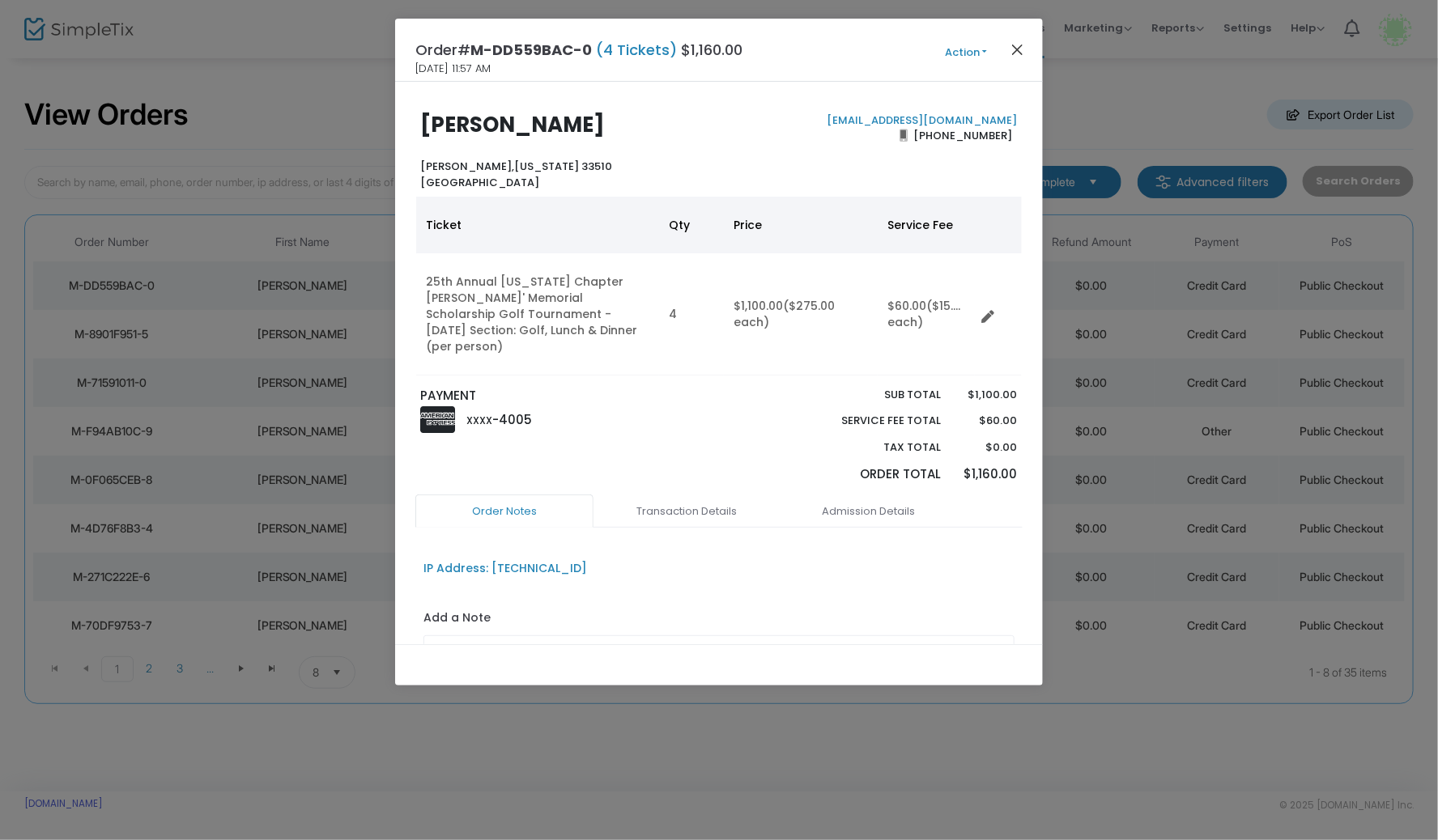
click at [1019, 45] on button "Close" at bounding box center [1017, 49] width 21 height 21
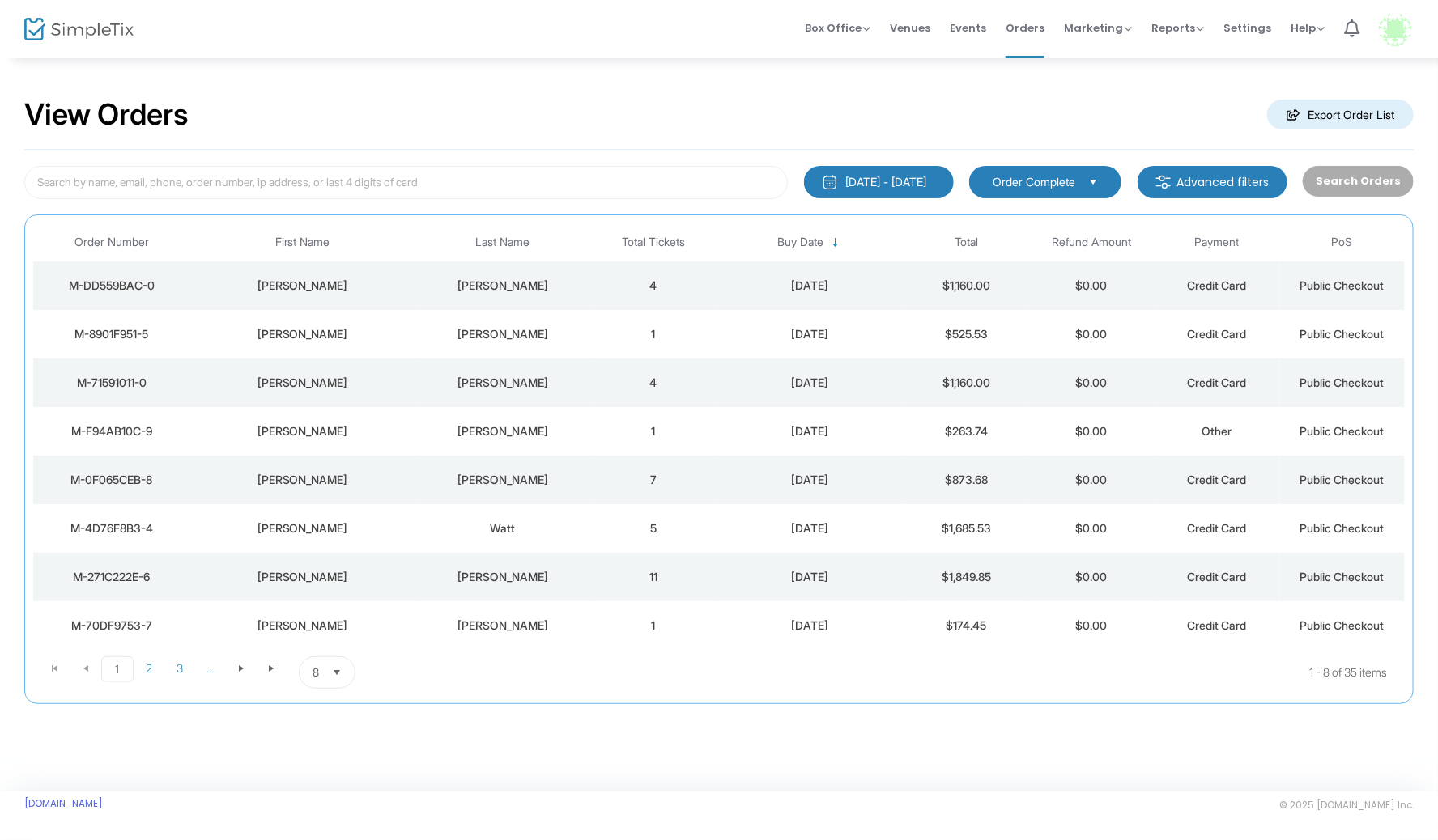
click at [1398, 33] on img at bounding box center [1395, 30] width 33 height 33
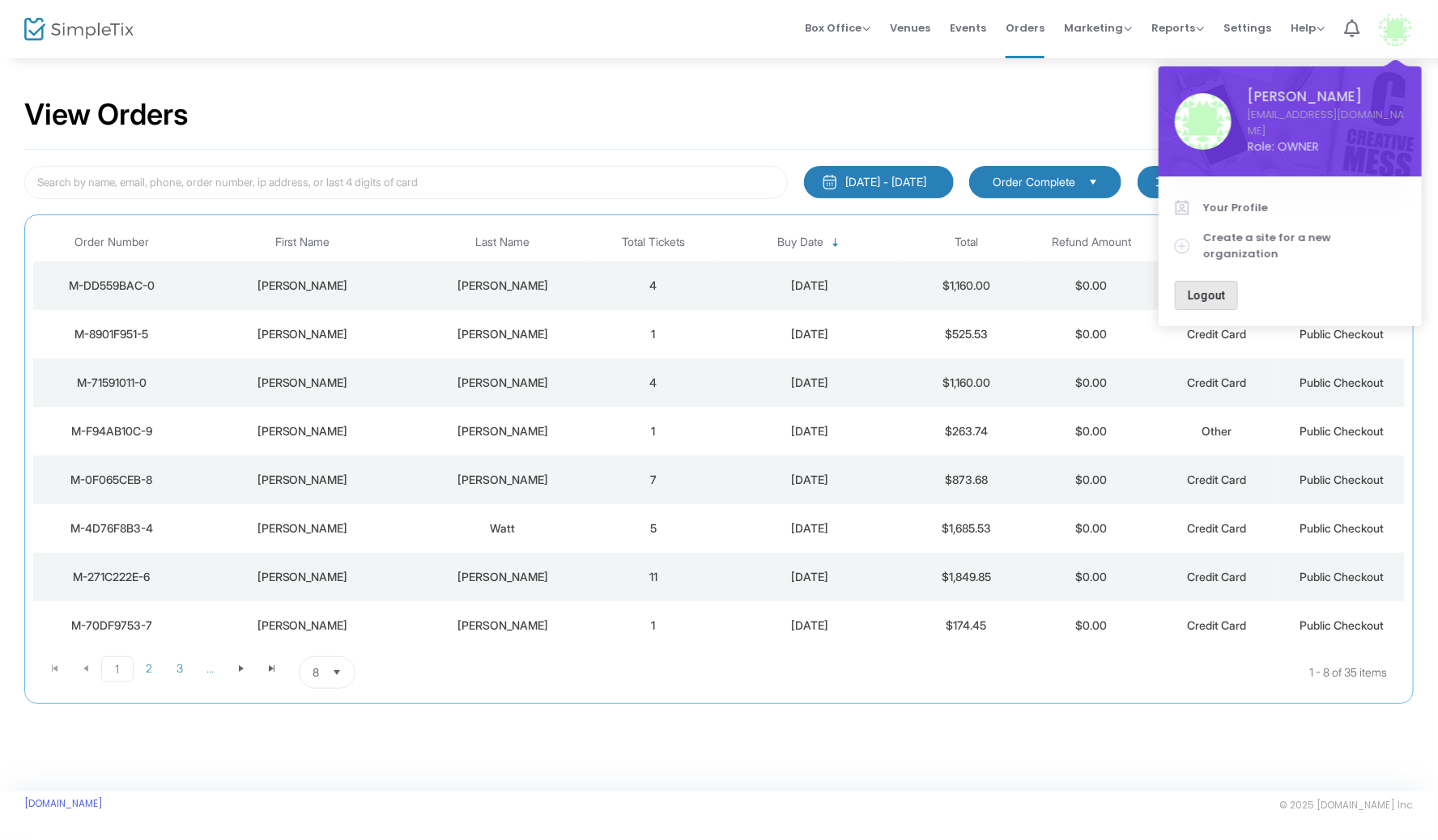
click at [1208, 289] on span "Logout" at bounding box center [1206, 295] width 37 height 13
